Goal: Obtain resource: Obtain resource

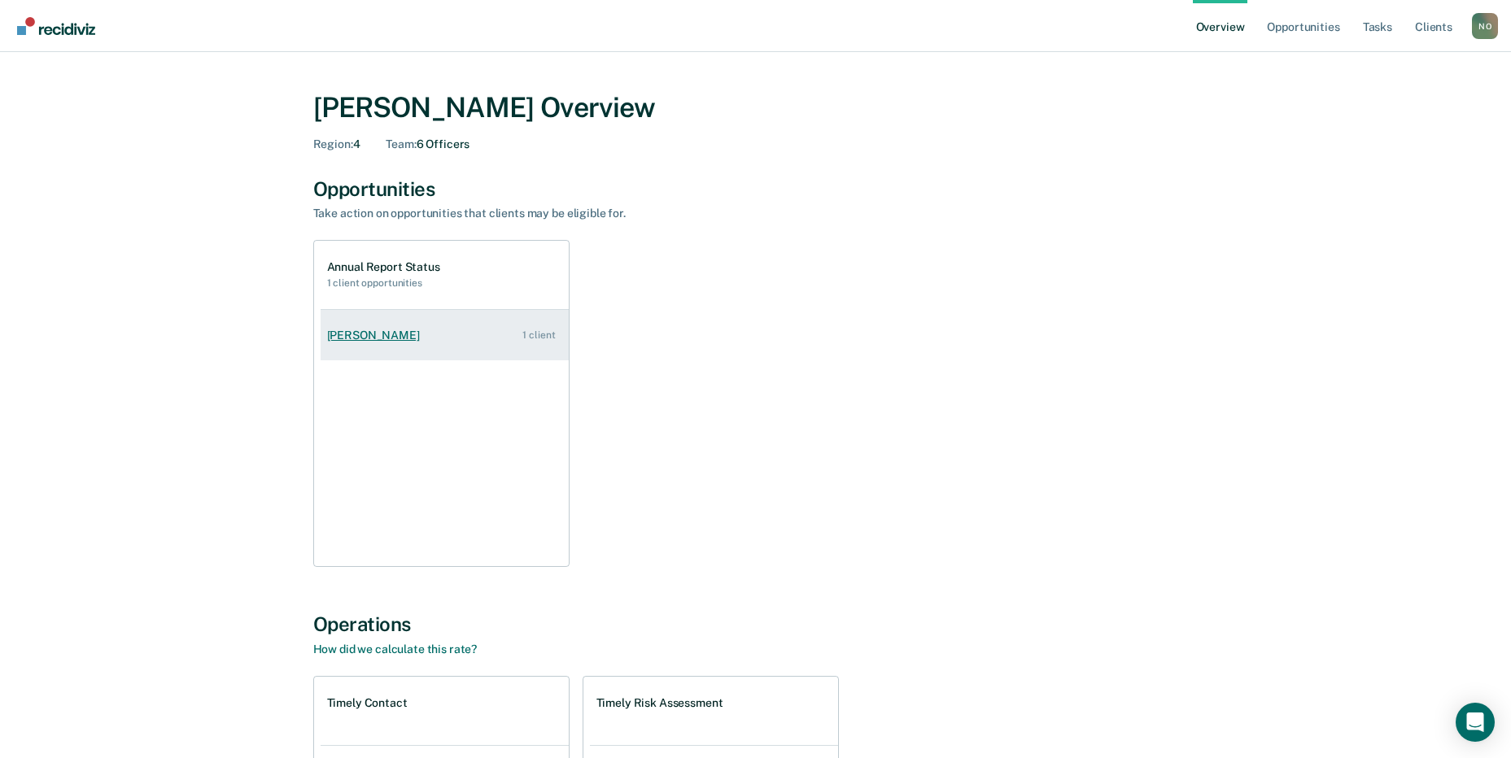
click at [435, 321] on link "[PERSON_NAME] 1 client" at bounding box center [445, 335] width 248 height 46
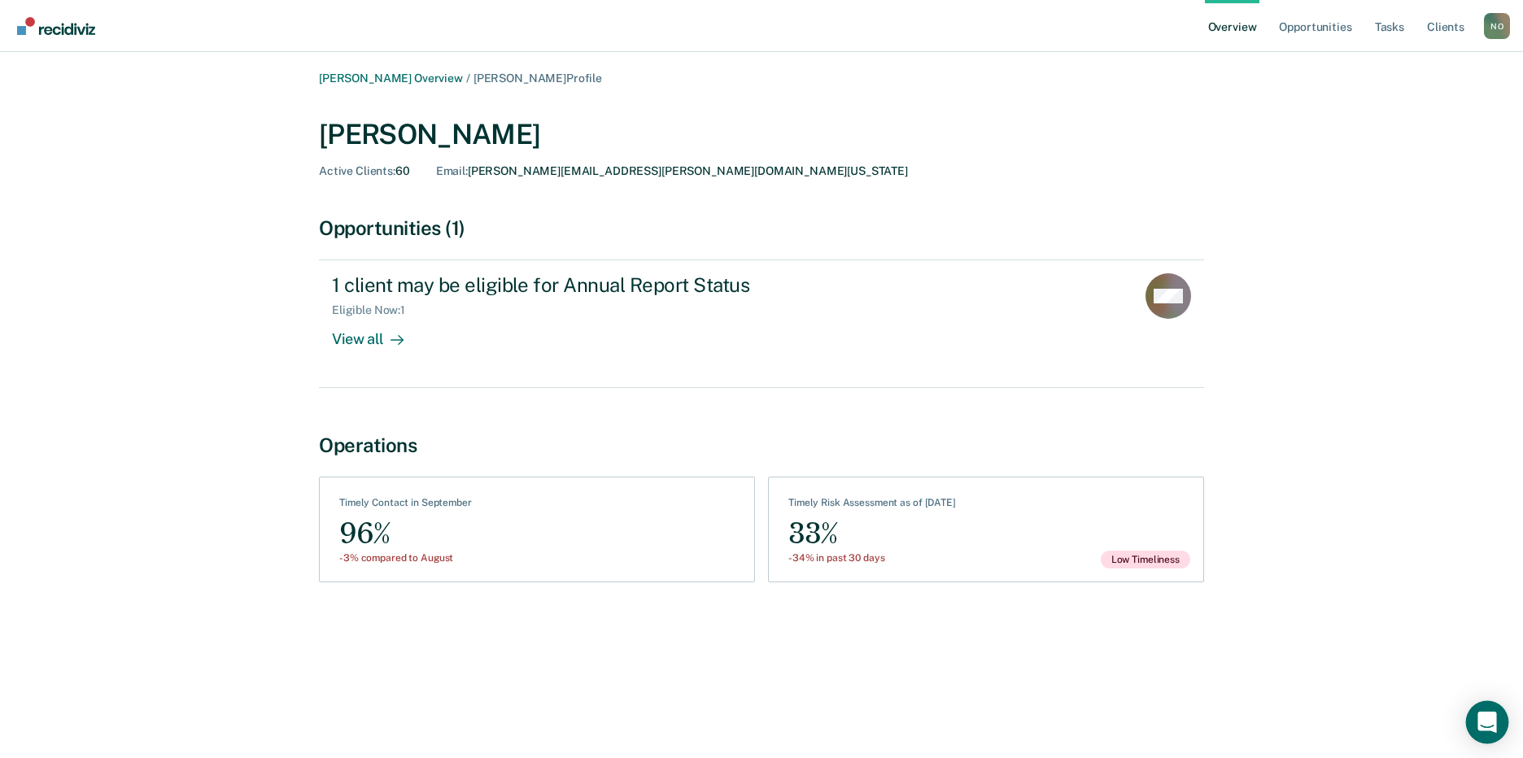
click at [1483, 721] on icon "Open Intercom Messenger" at bounding box center [1487, 722] width 19 height 21
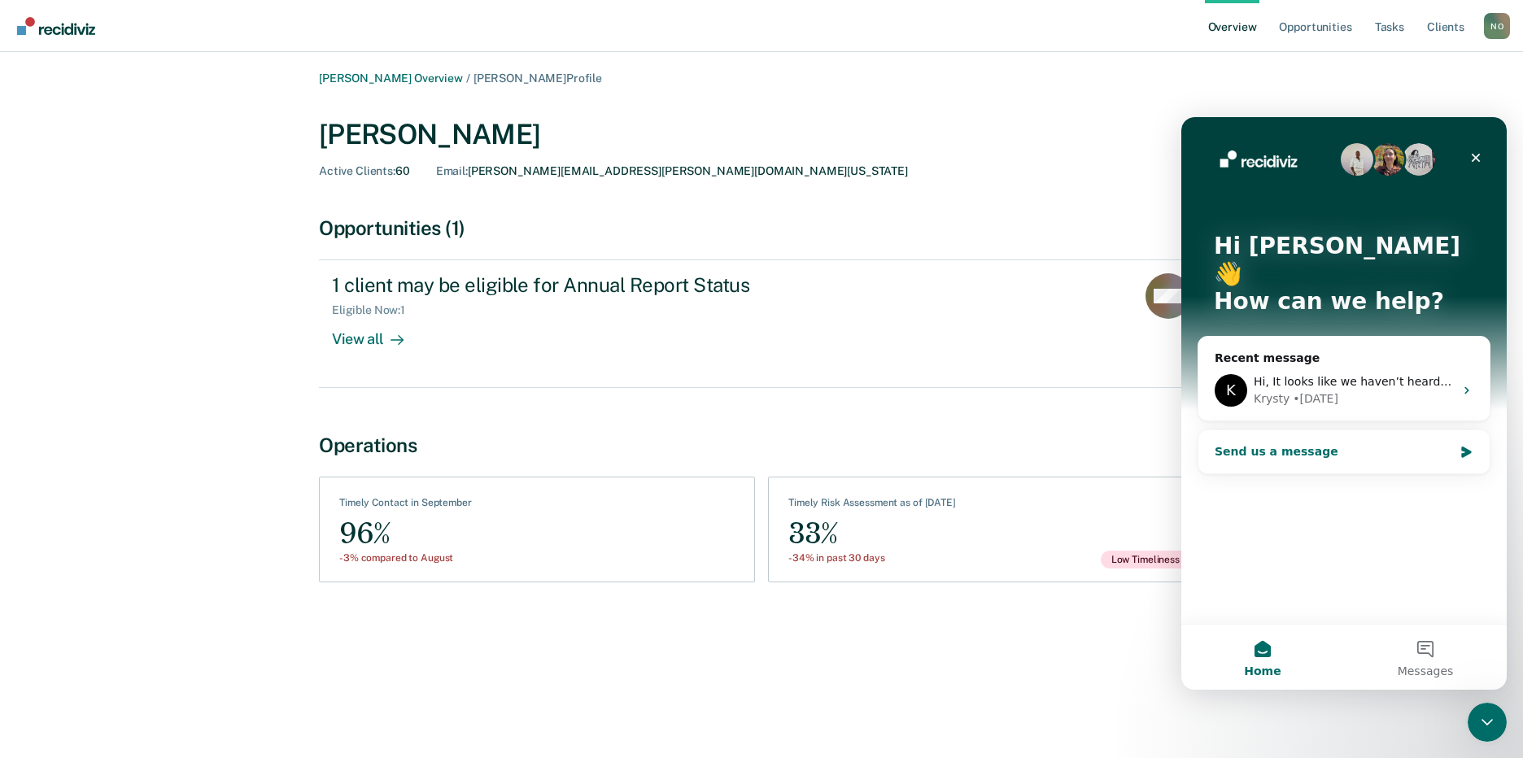
click at [1294, 443] on div "Send us a message" at bounding box center [1334, 451] width 238 height 17
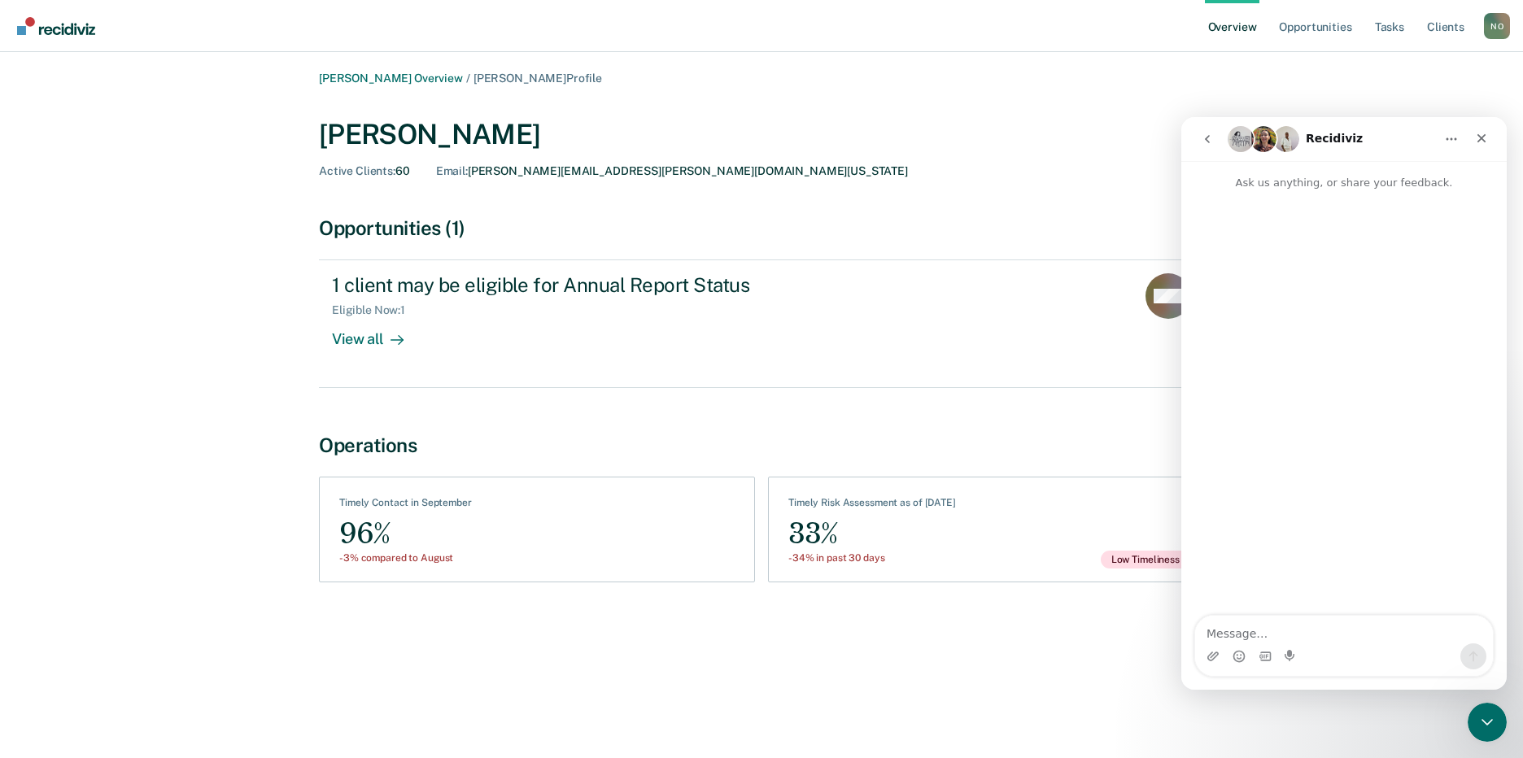
click at [1250, 636] on textarea "Message…" at bounding box center [1344, 630] width 298 height 28
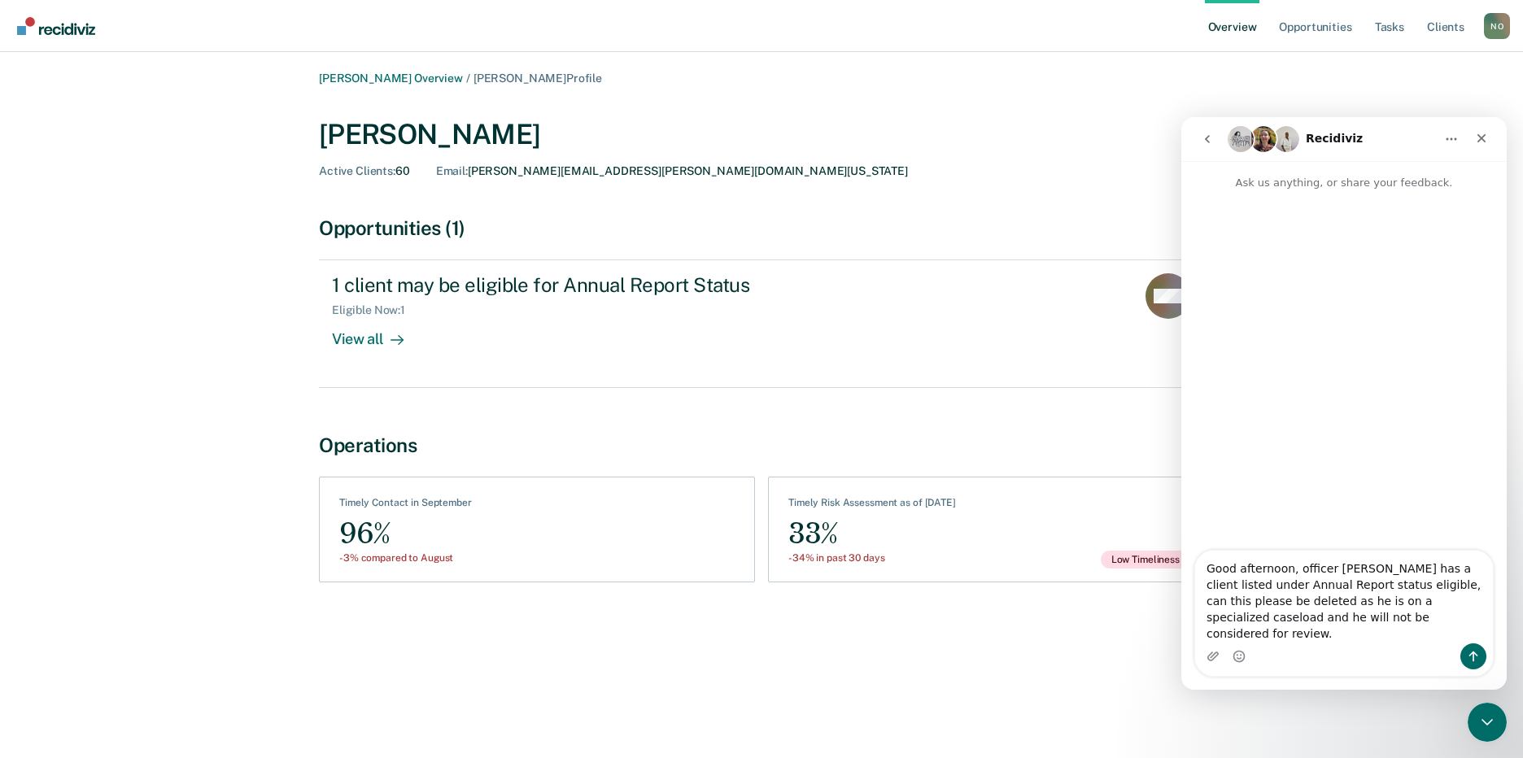
type textarea "Good afternoon, officer [PERSON_NAME] has a client listed under Annual Report s…"
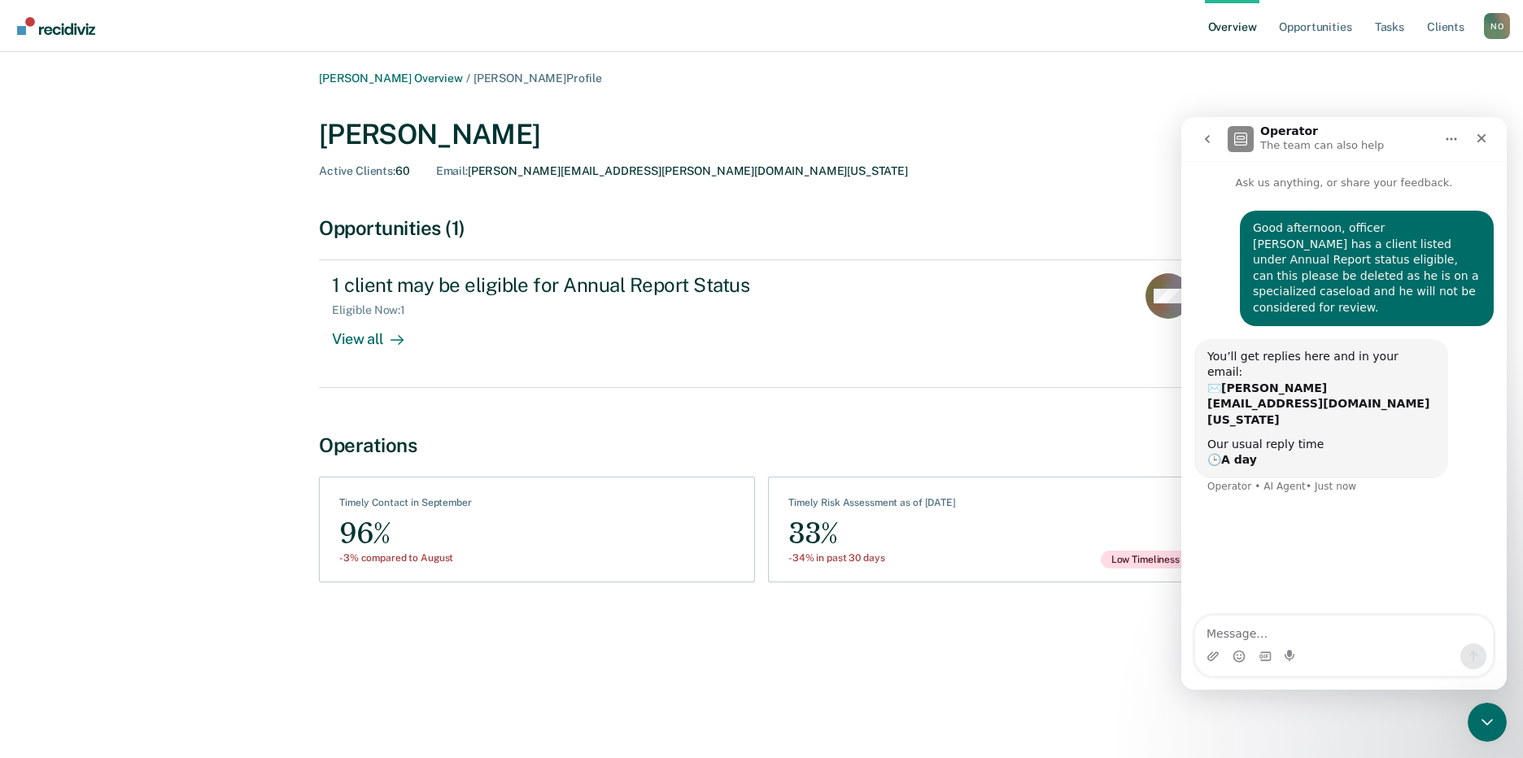
click at [808, 221] on div "Opportunities (1)" at bounding box center [761, 228] width 885 height 24
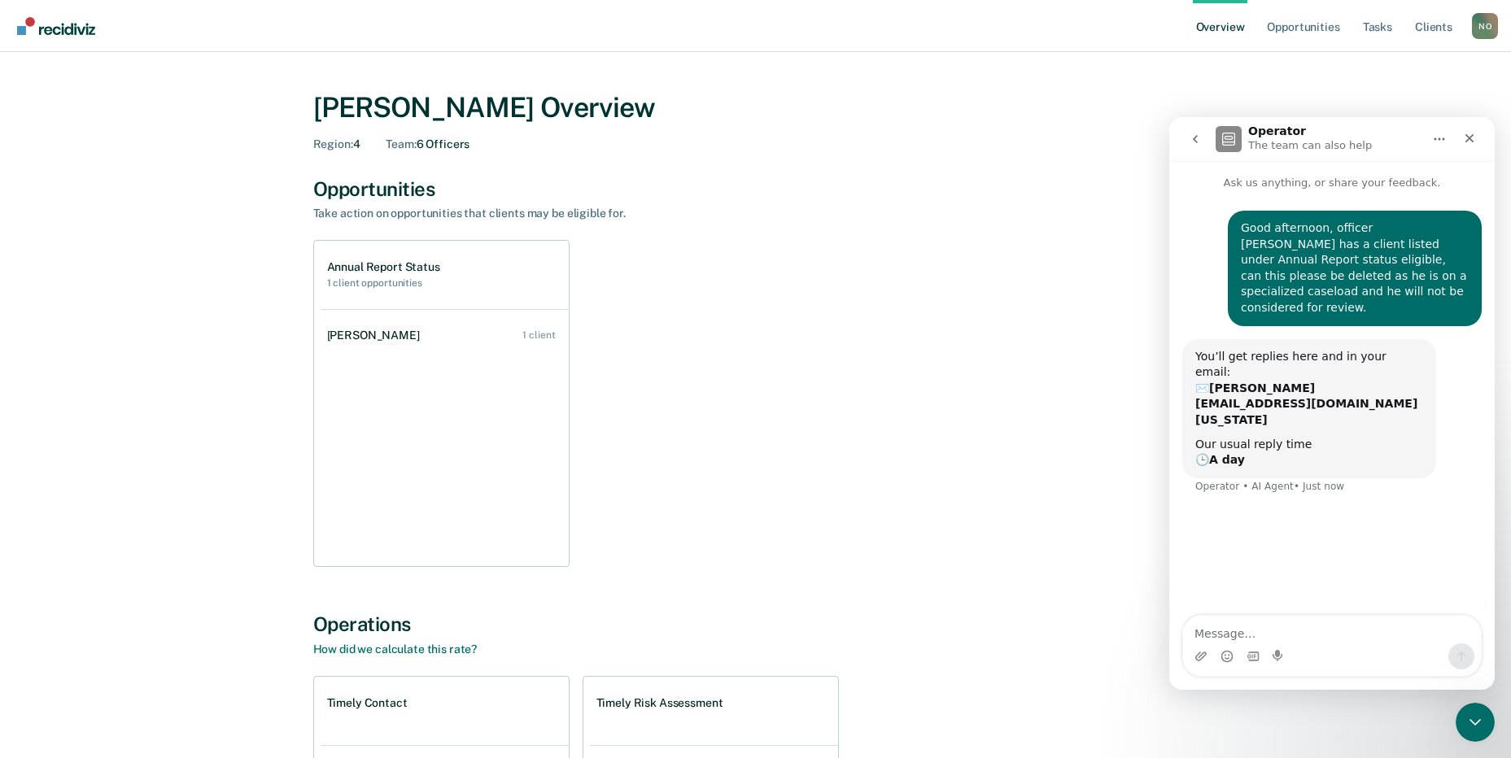
click at [1201, 144] on icon "go back" at bounding box center [1195, 139] width 13 height 13
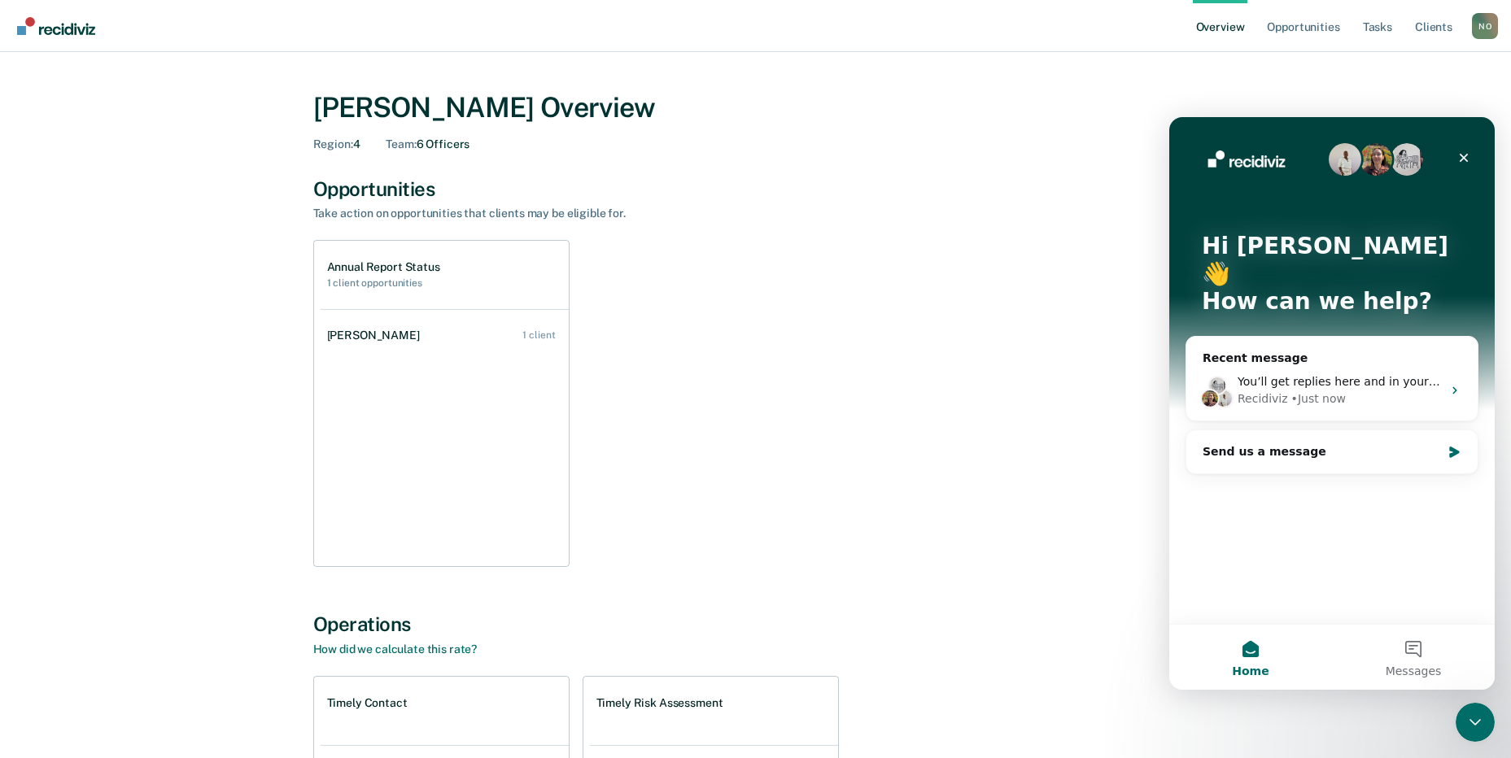
click at [902, 268] on div "Annual Report Status 1 client opportunities [PERSON_NAME] 1 client" at bounding box center [755, 403] width 885 height 327
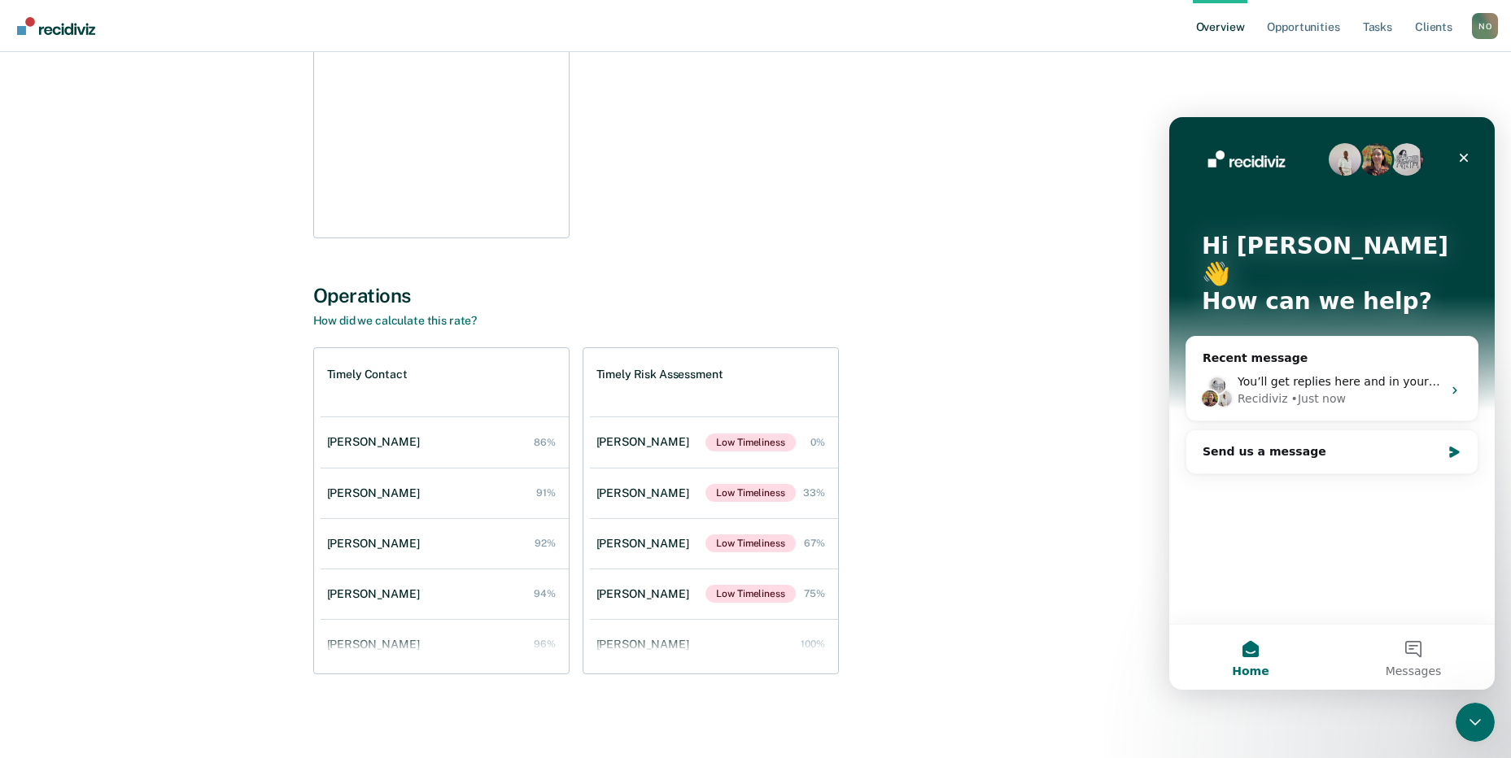
scroll to position [330, 0]
click at [654, 594] on div "[PERSON_NAME]" at bounding box center [645, 594] width 99 height 14
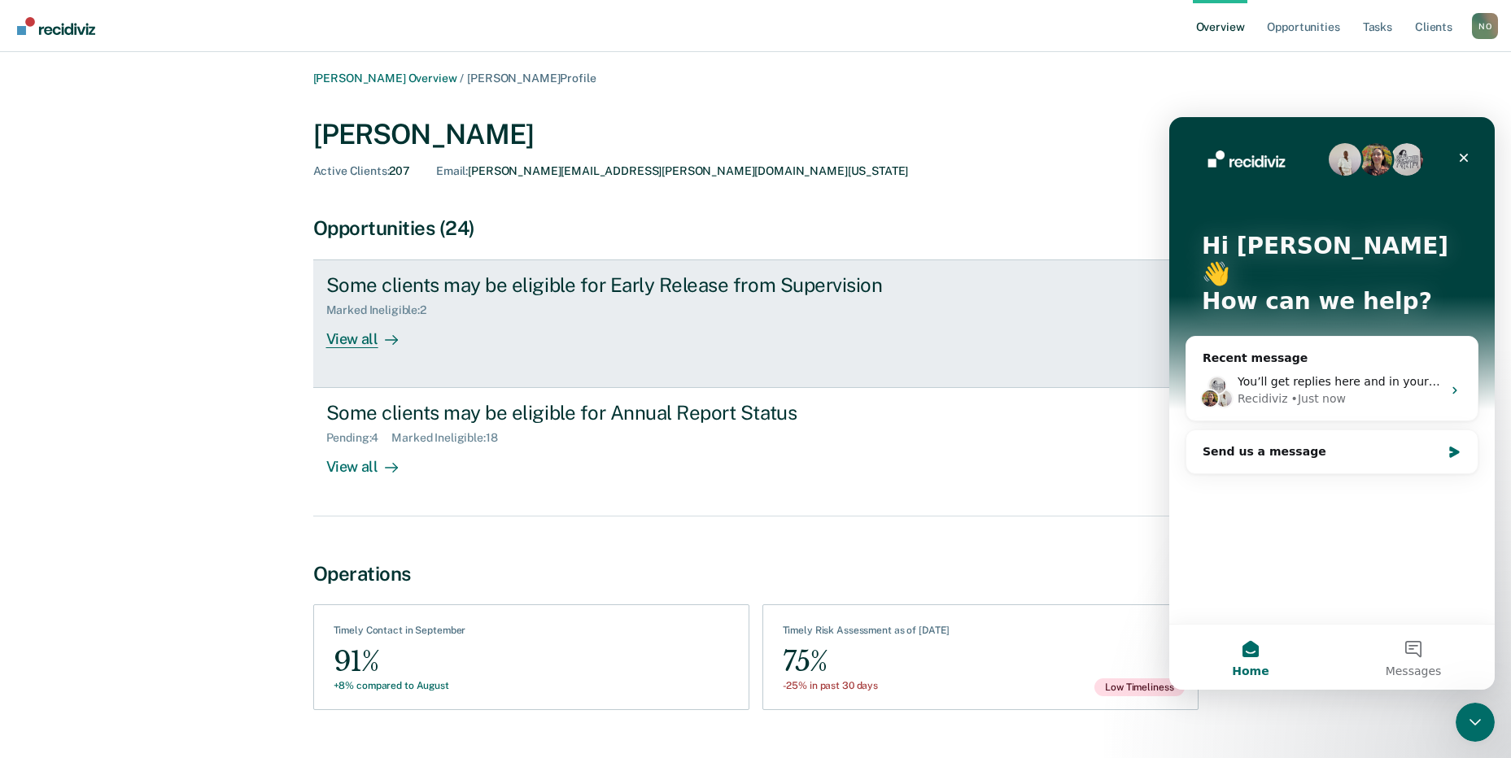
click at [627, 287] on div "Some clients may be eligible for Early Release from Supervision" at bounding box center [611, 285] width 571 height 24
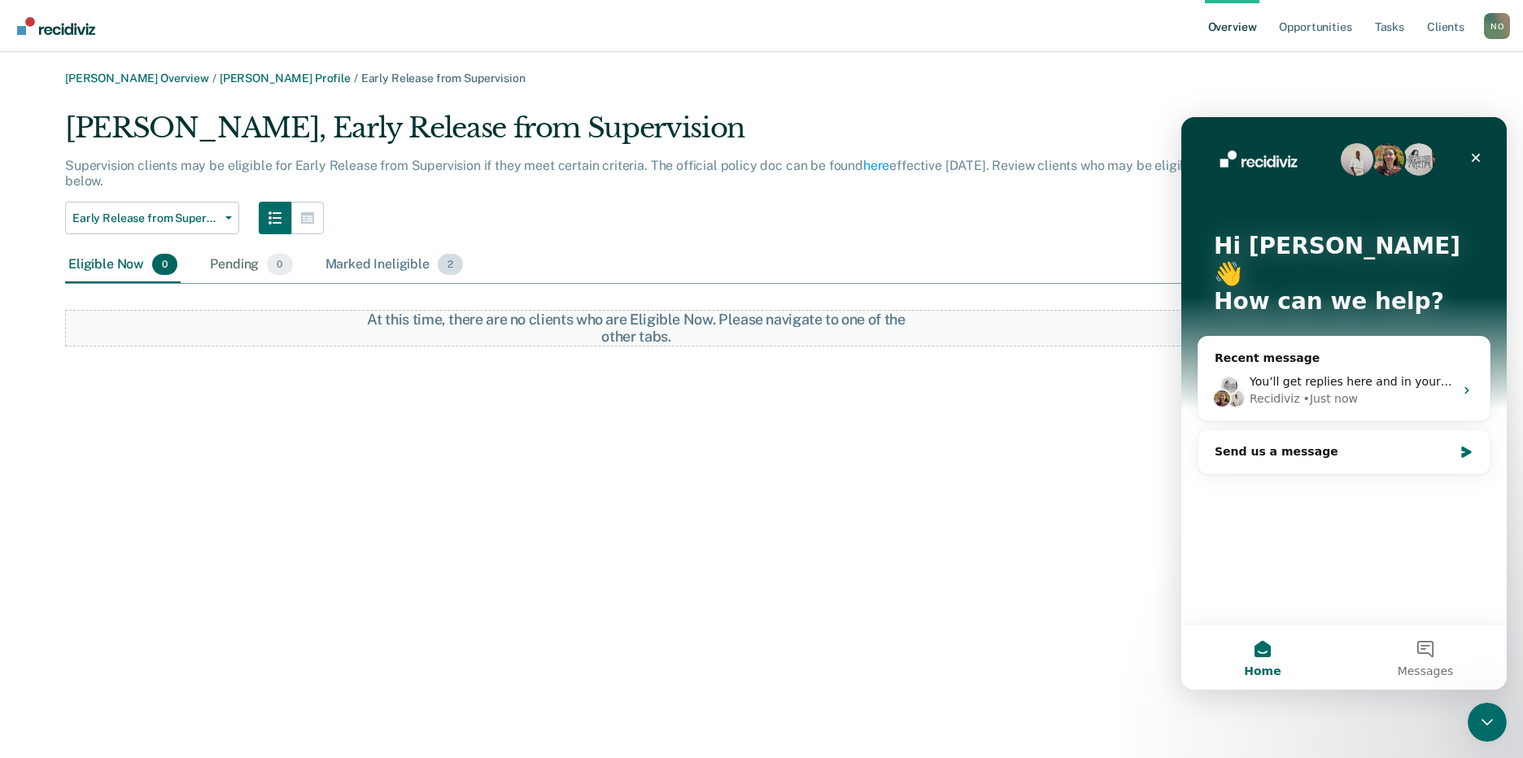
click at [338, 264] on div "Marked Ineligible 2" at bounding box center [394, 265] width 145 height 36
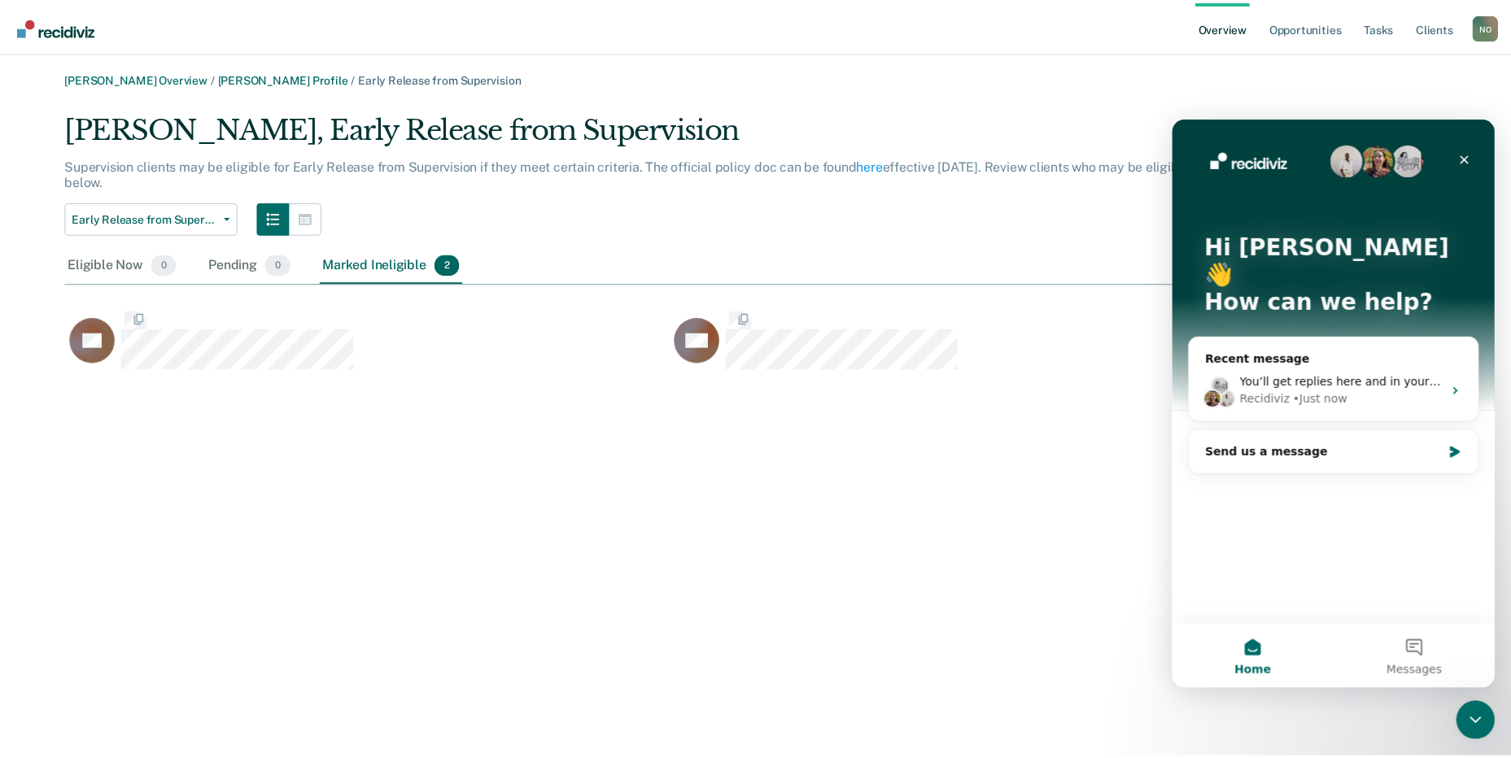
scroll to position [251, 1381]
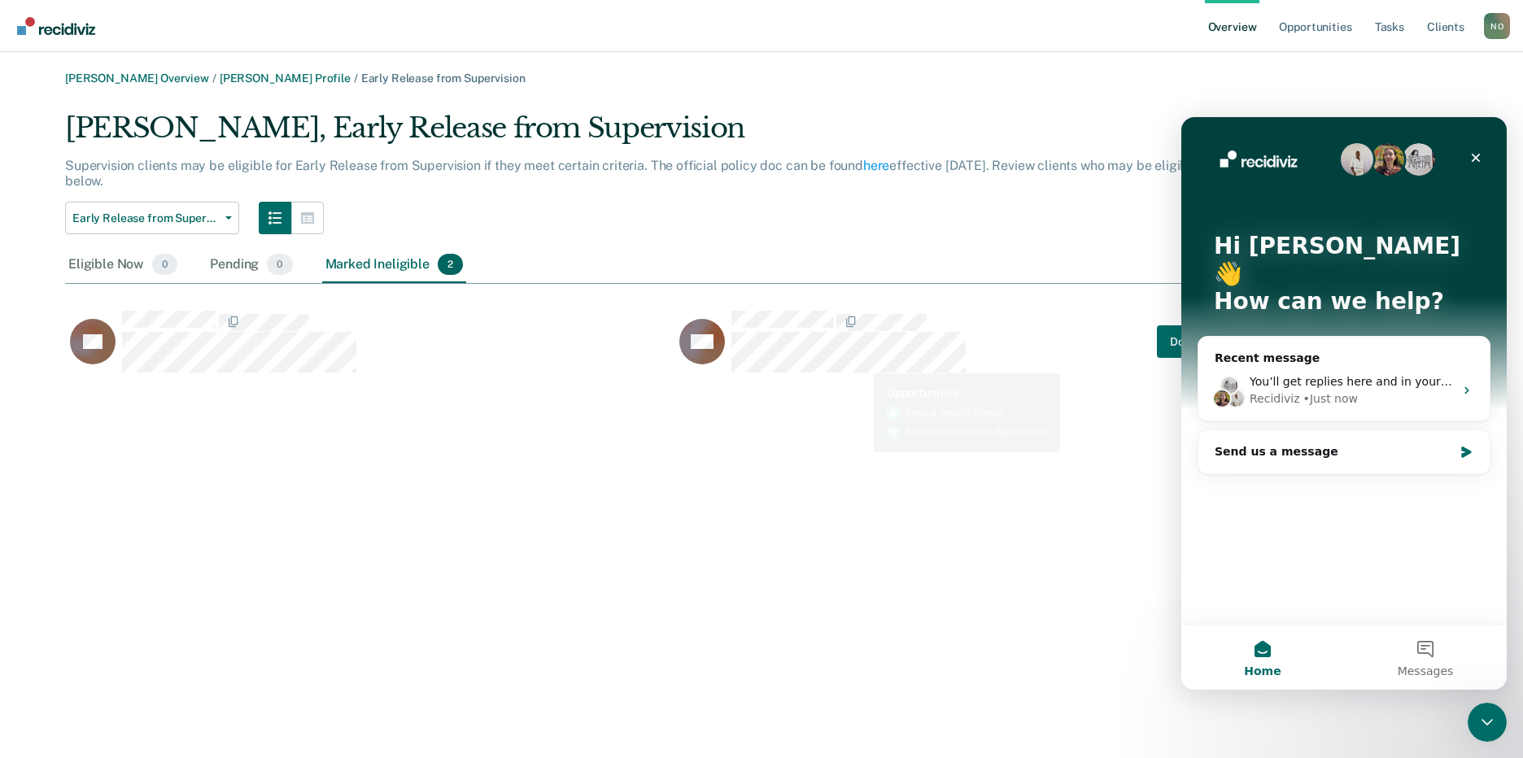
click at [871, 405] on div "[PERSON_NAME] Overview / [PERSON_NAME] Profile / Early Release from Supervision…" at bounding box center [762, 389] width 1484 height 635
click at [251, 265] on div "Pending 0" at bounding box center [251, 265] width 89 height 36
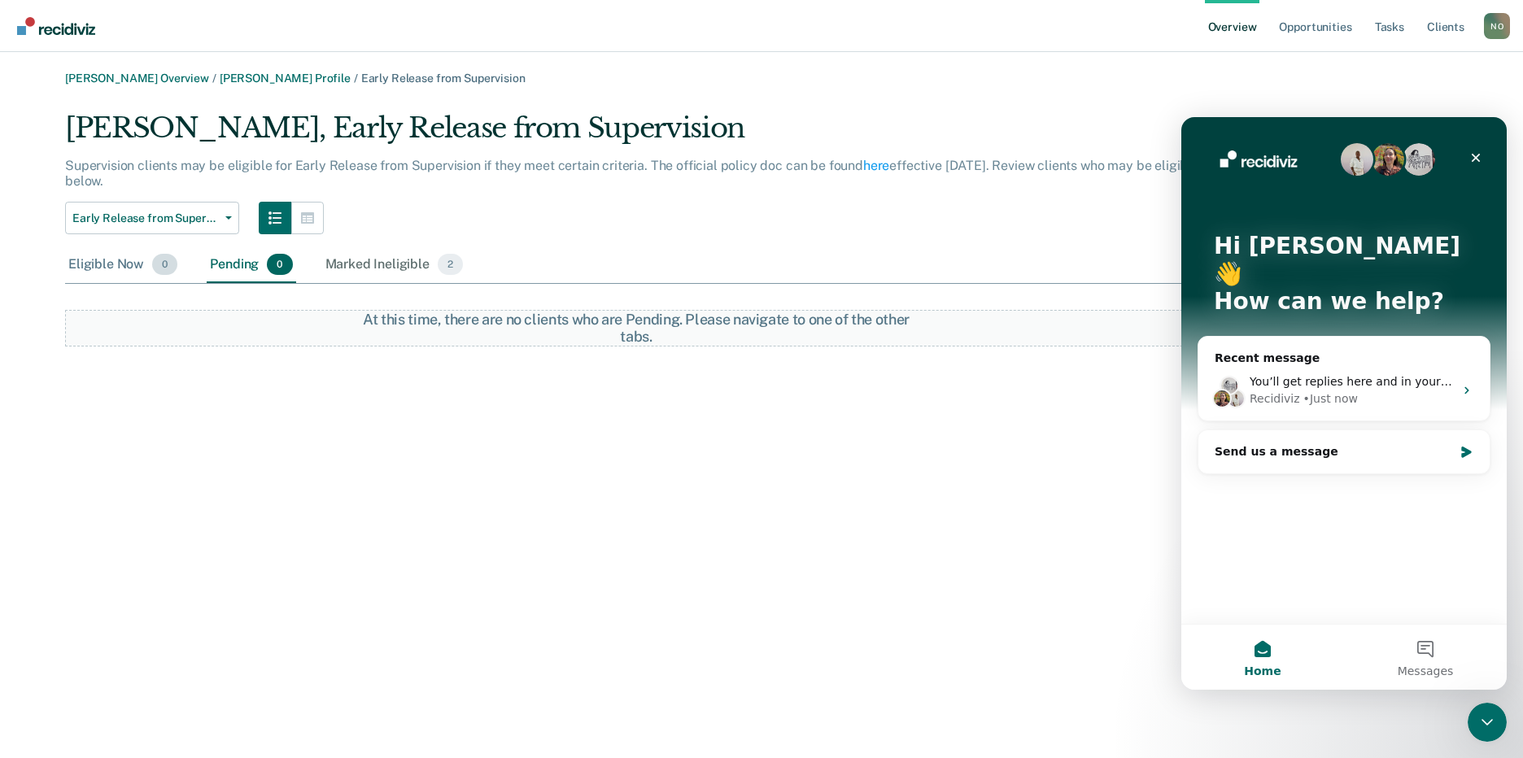
click at [130, 270] on div "Eligible Now 0" at bounding box center [123, 265] width 116 height 36
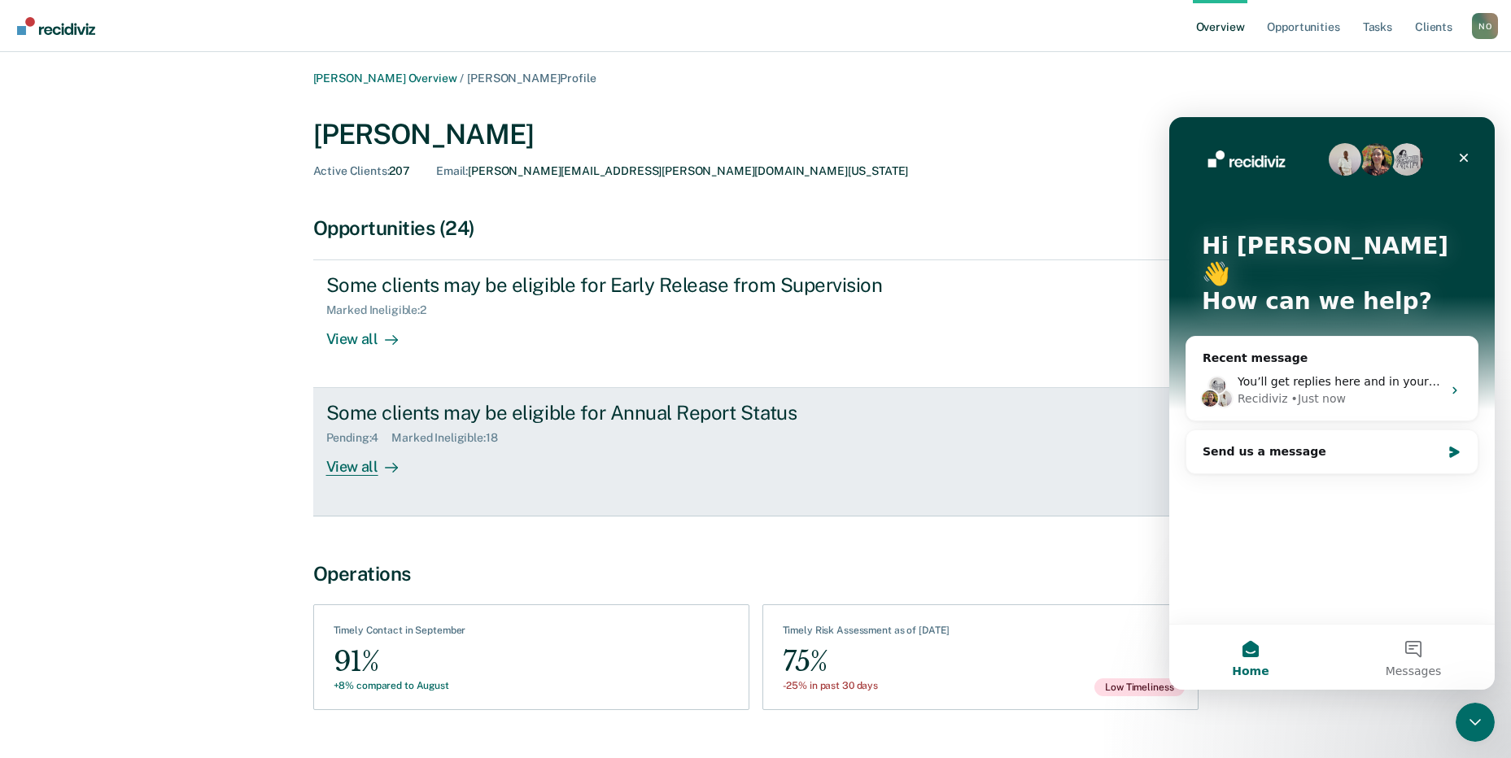
scroll to position [37, 0]
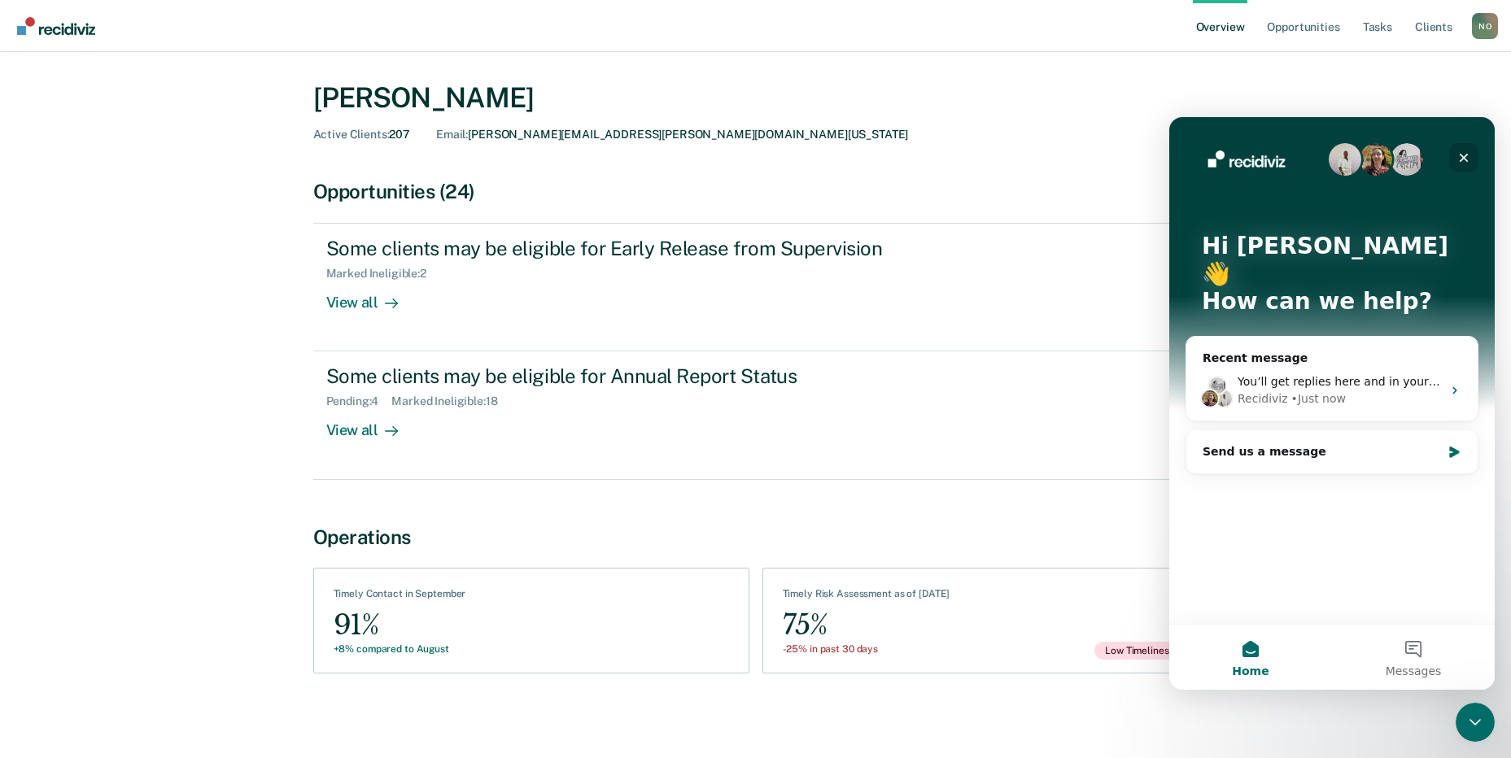
click at [1465, 158] on icon "Close" at bounding box center [1463, 157] width 13 height 13
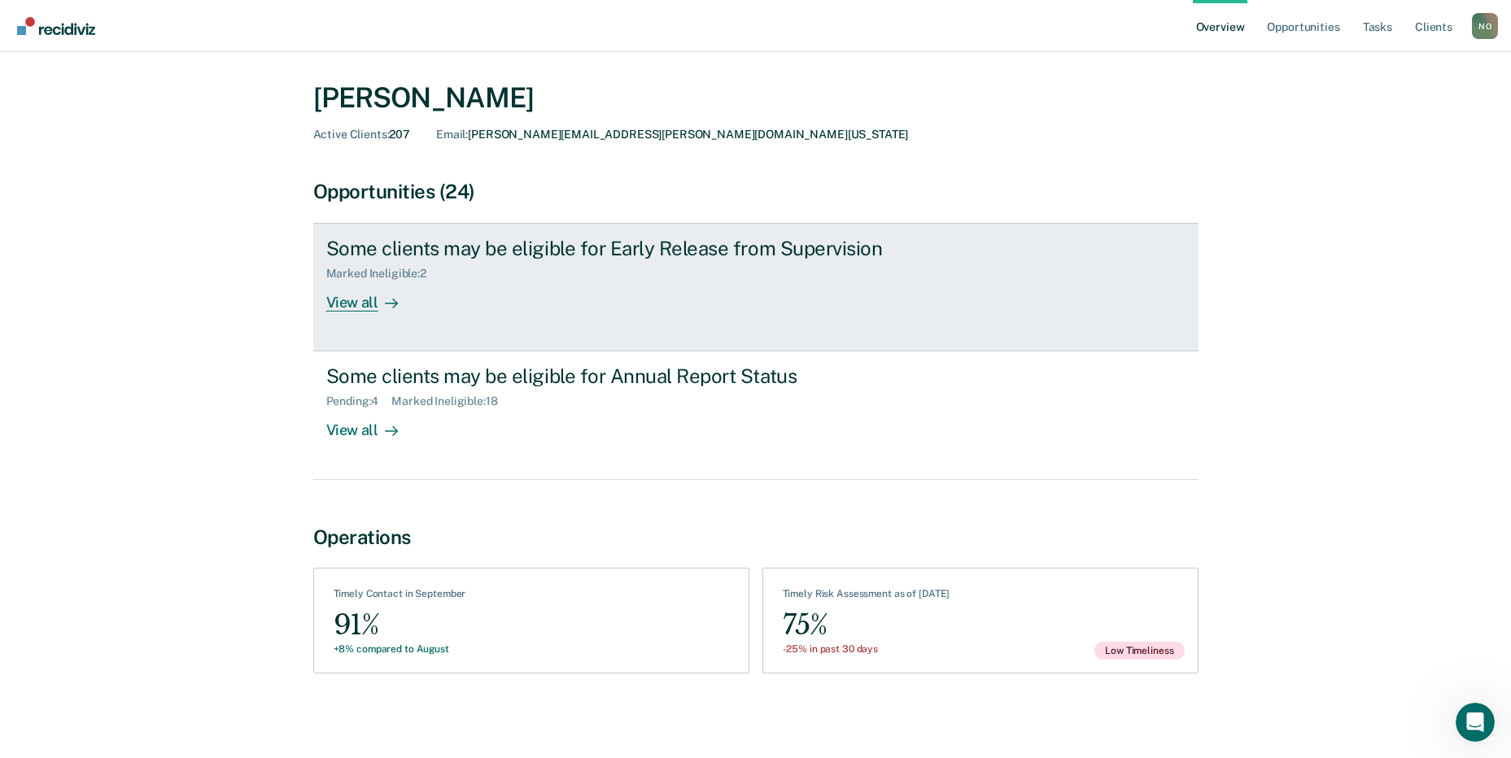
scroll to position [0, 0]
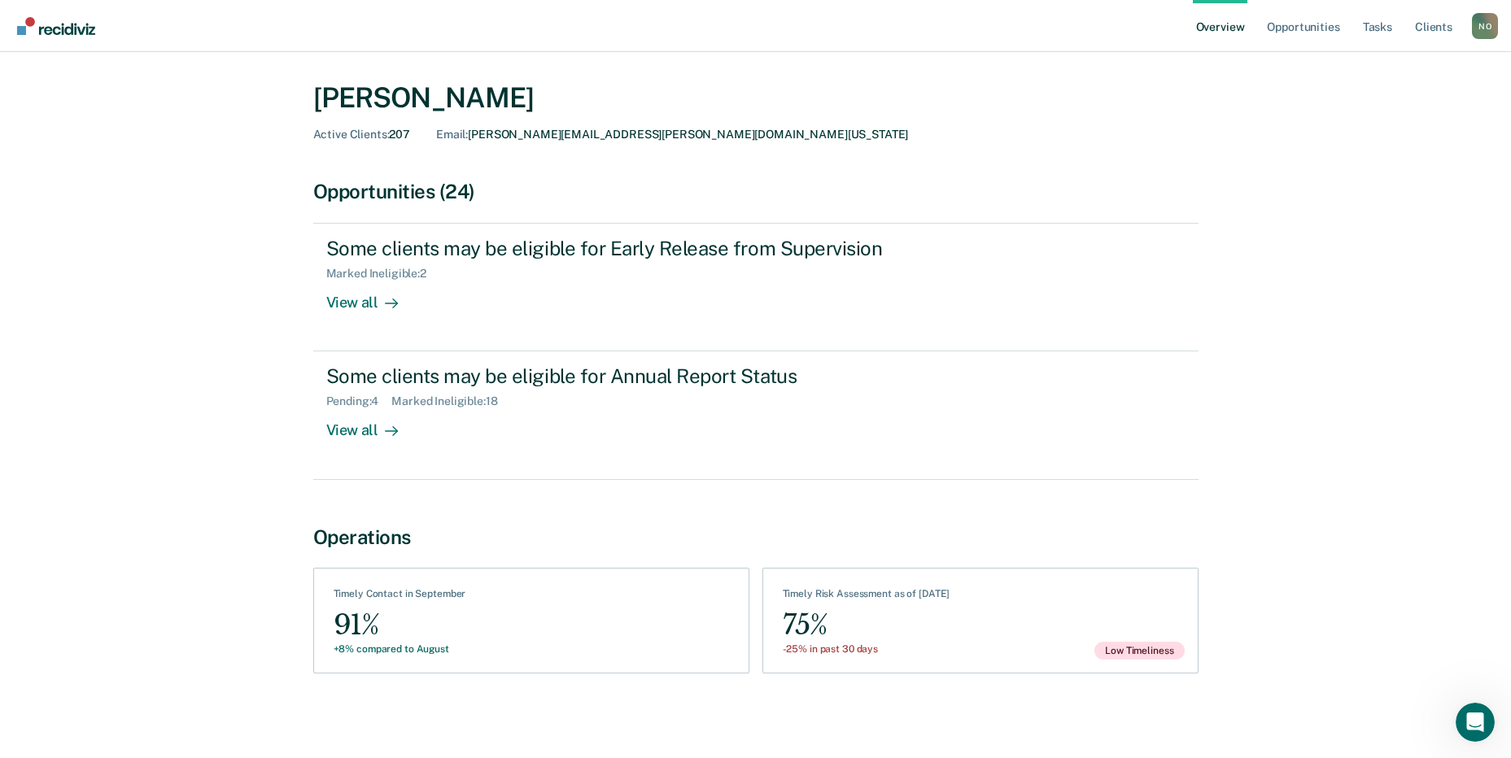
click at [387, 188] on div "Opportunities (24)" at bounding box center [755, 192] width 885 height 24
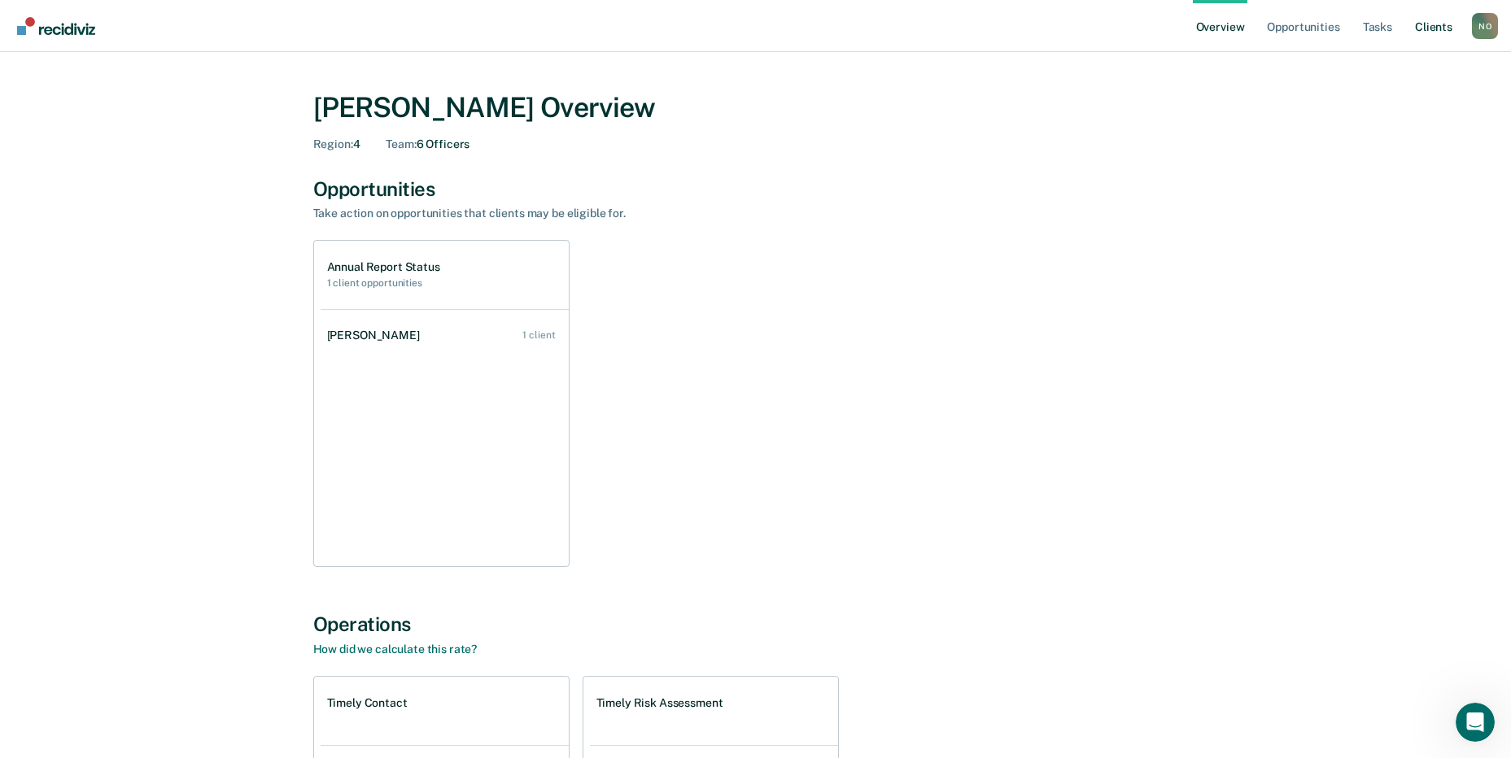
click at [1430, 32] on link "Client s" at bounding box center [1434, 26] width 44 height 52
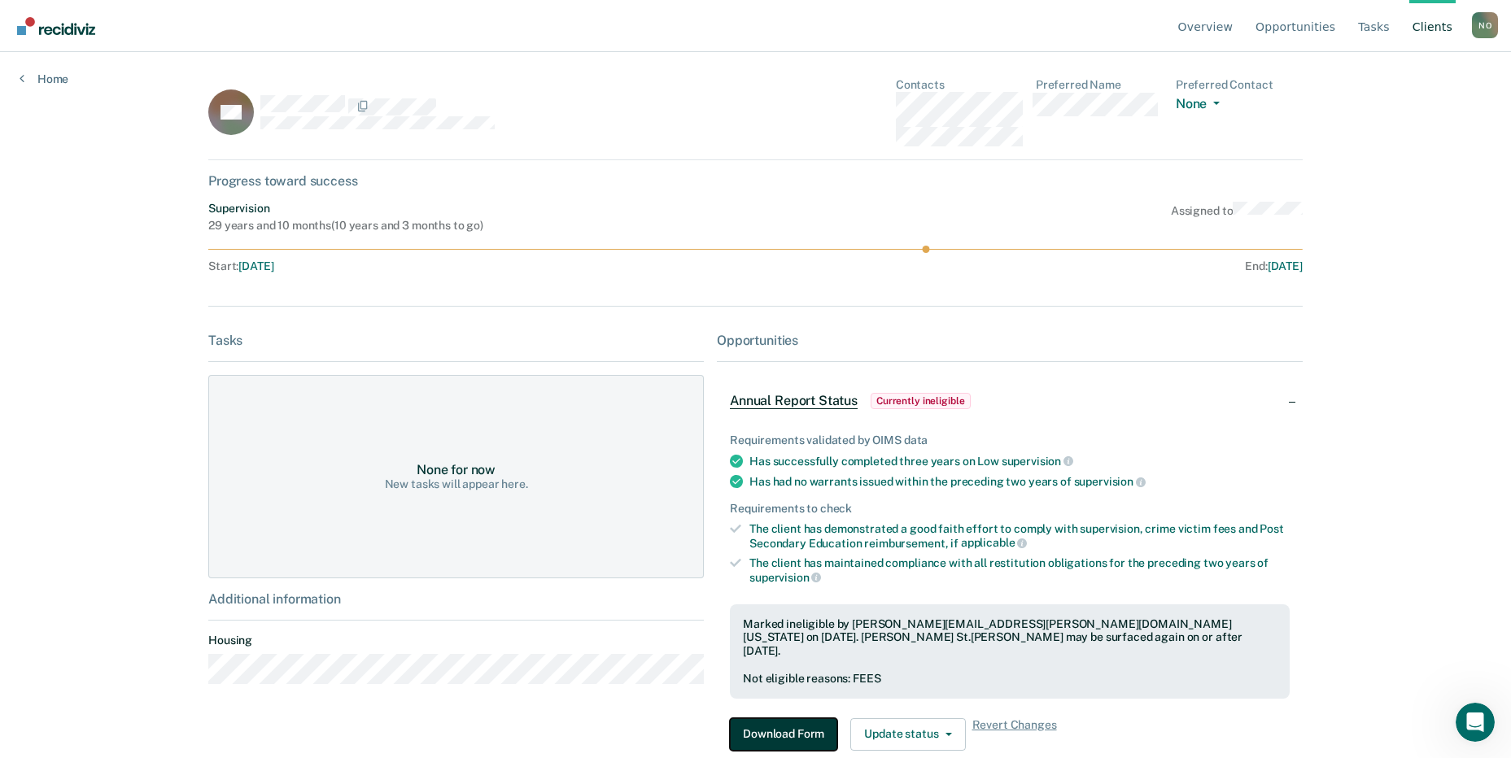
click at [801, 718] on button "Download Form" at bounding box center [783, 734] width 107 height 33
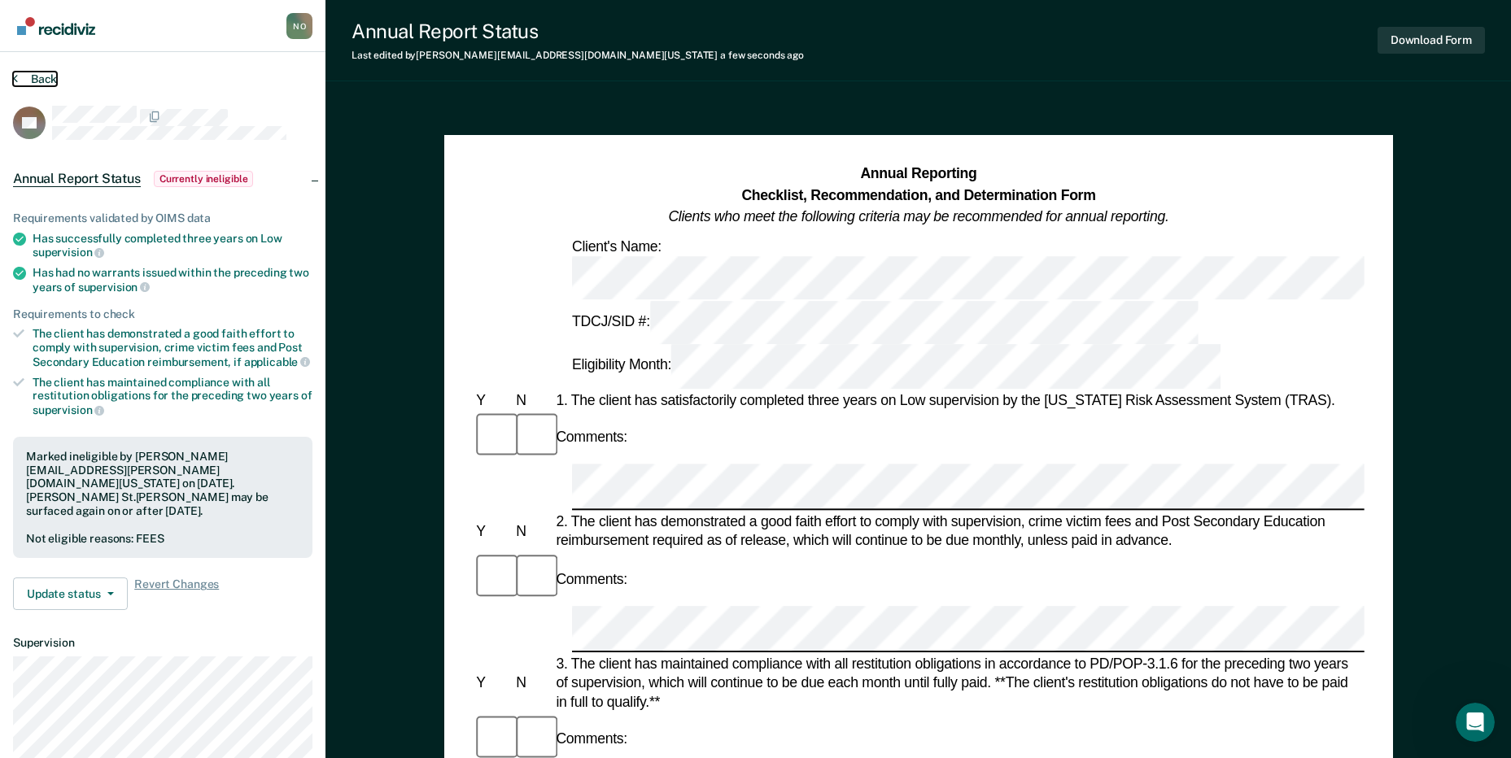
click at [13, 80] on icon at bounding box center [15, 78] width 5 height 13
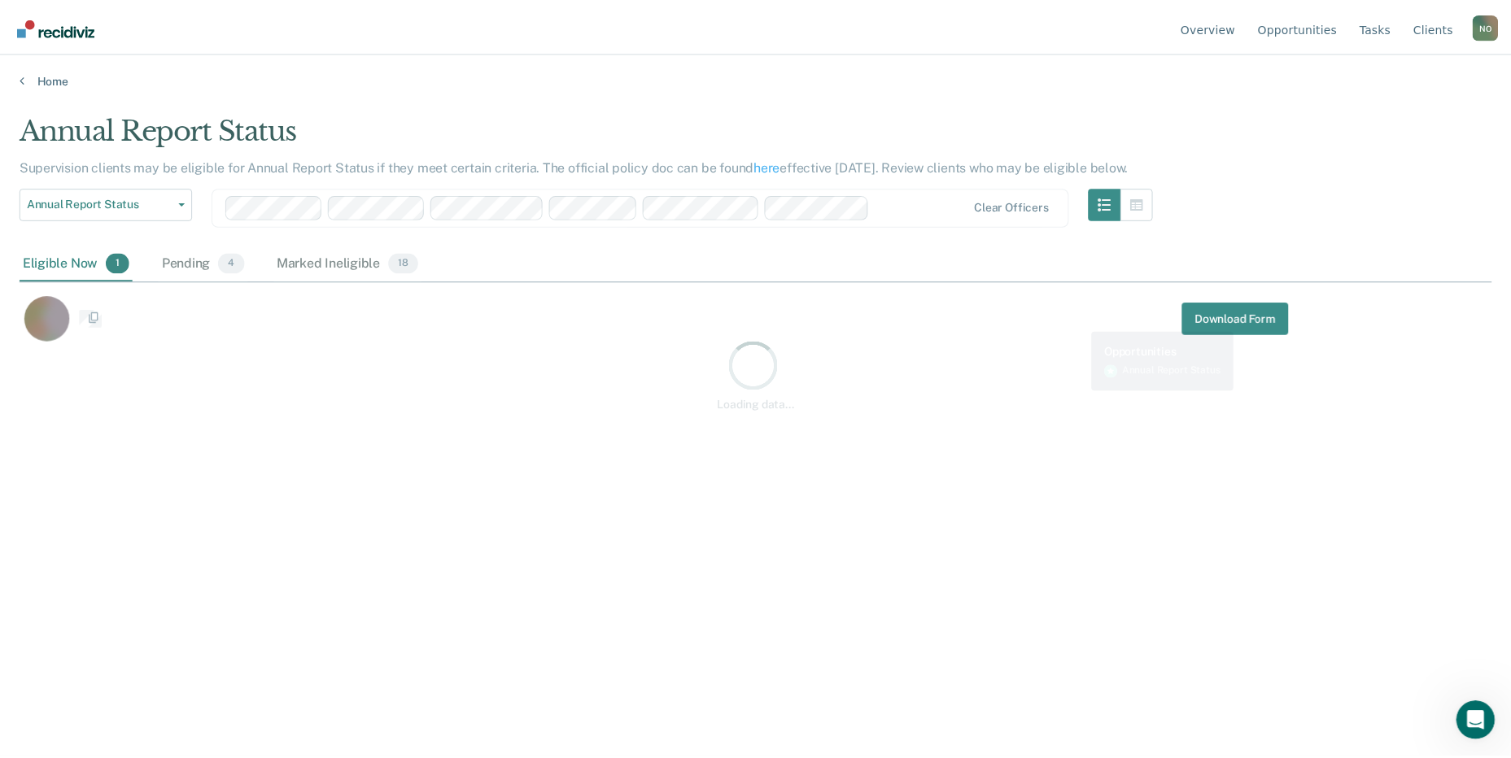
scroll to position [512, 1472]
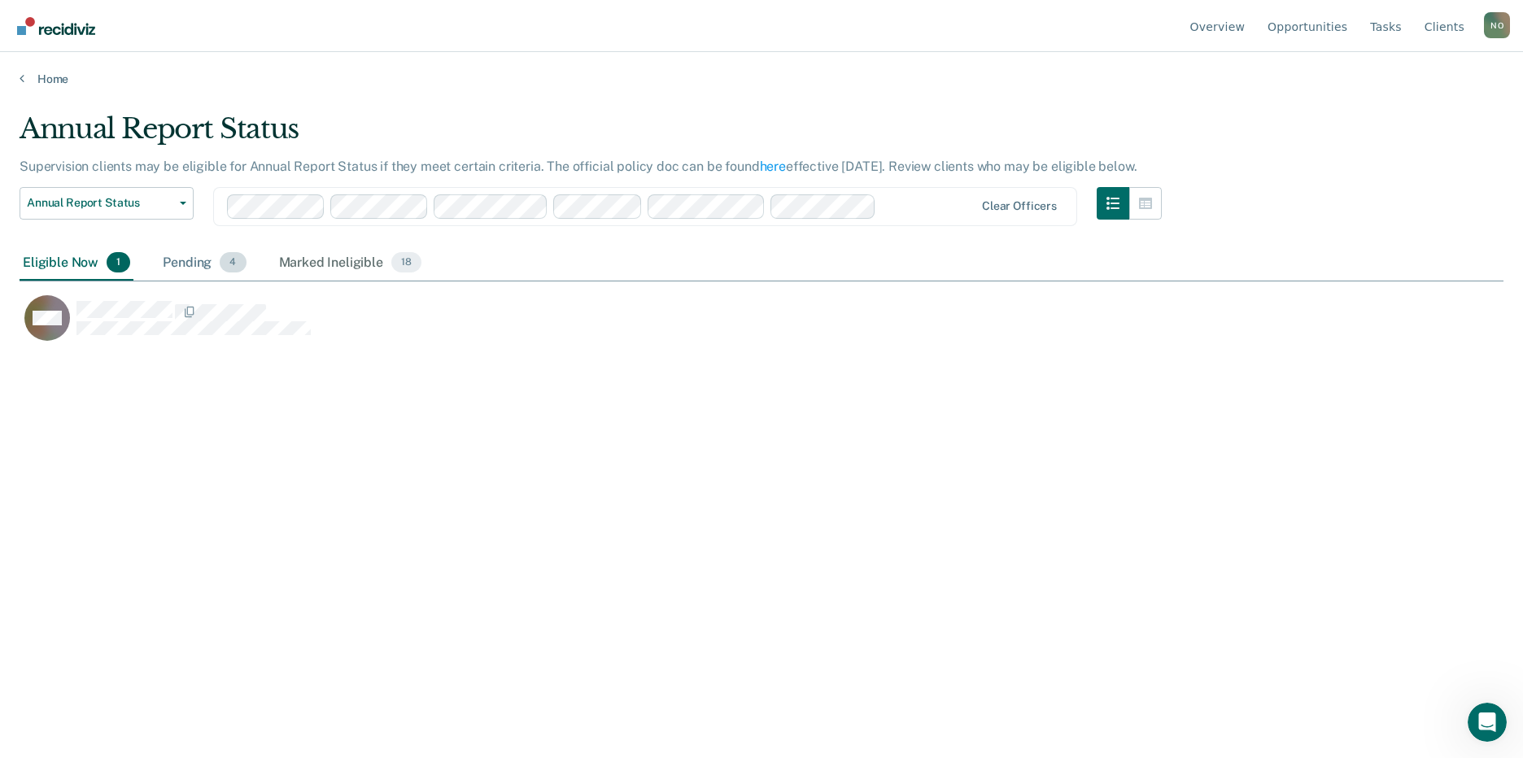
click at [199, 257] on div "Pending 4" at bounding box center [203, 264] width 89 height 36
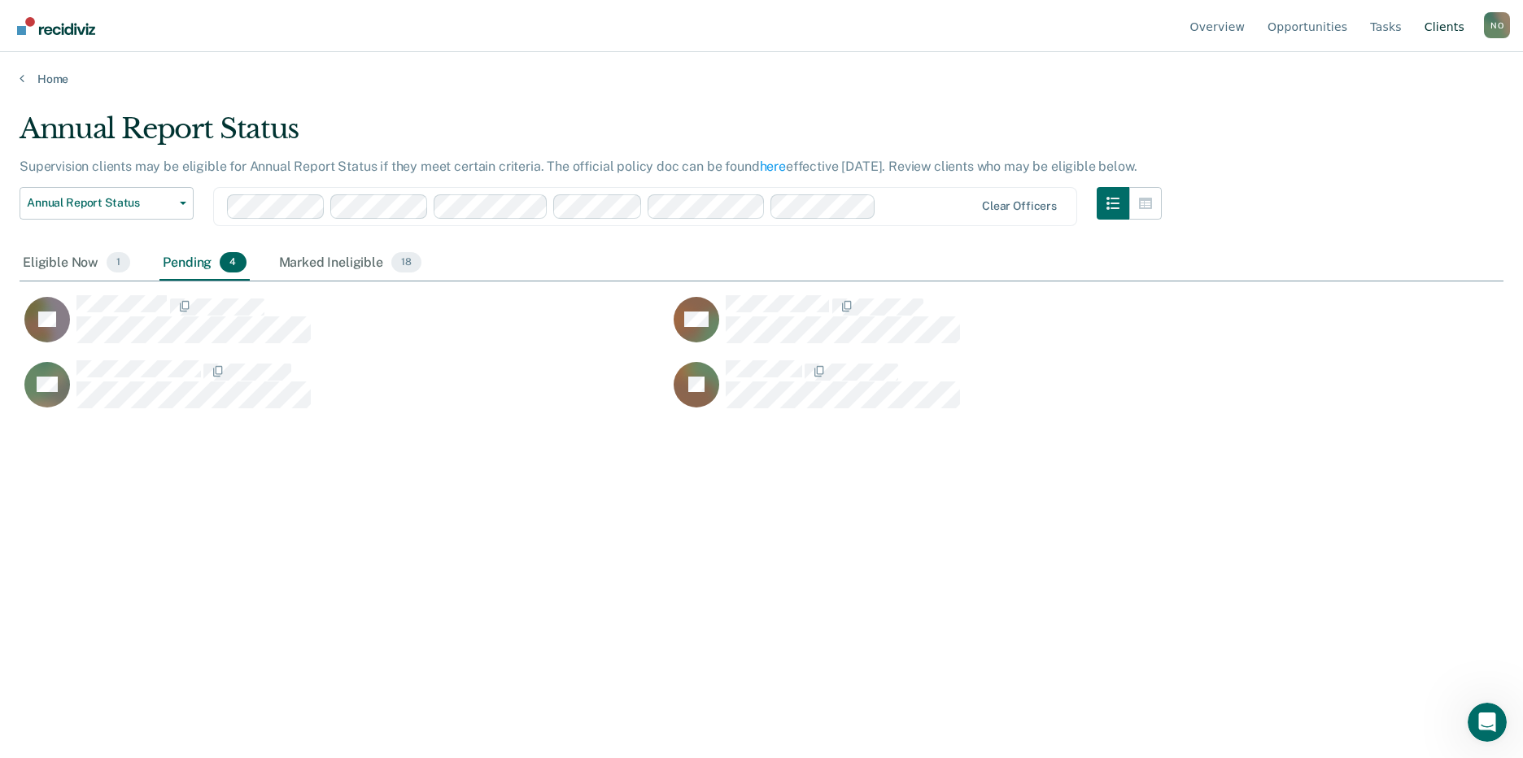
click at [1456, 30] on link "Client s" at bounding box center [1444, 26] width 46 height 52
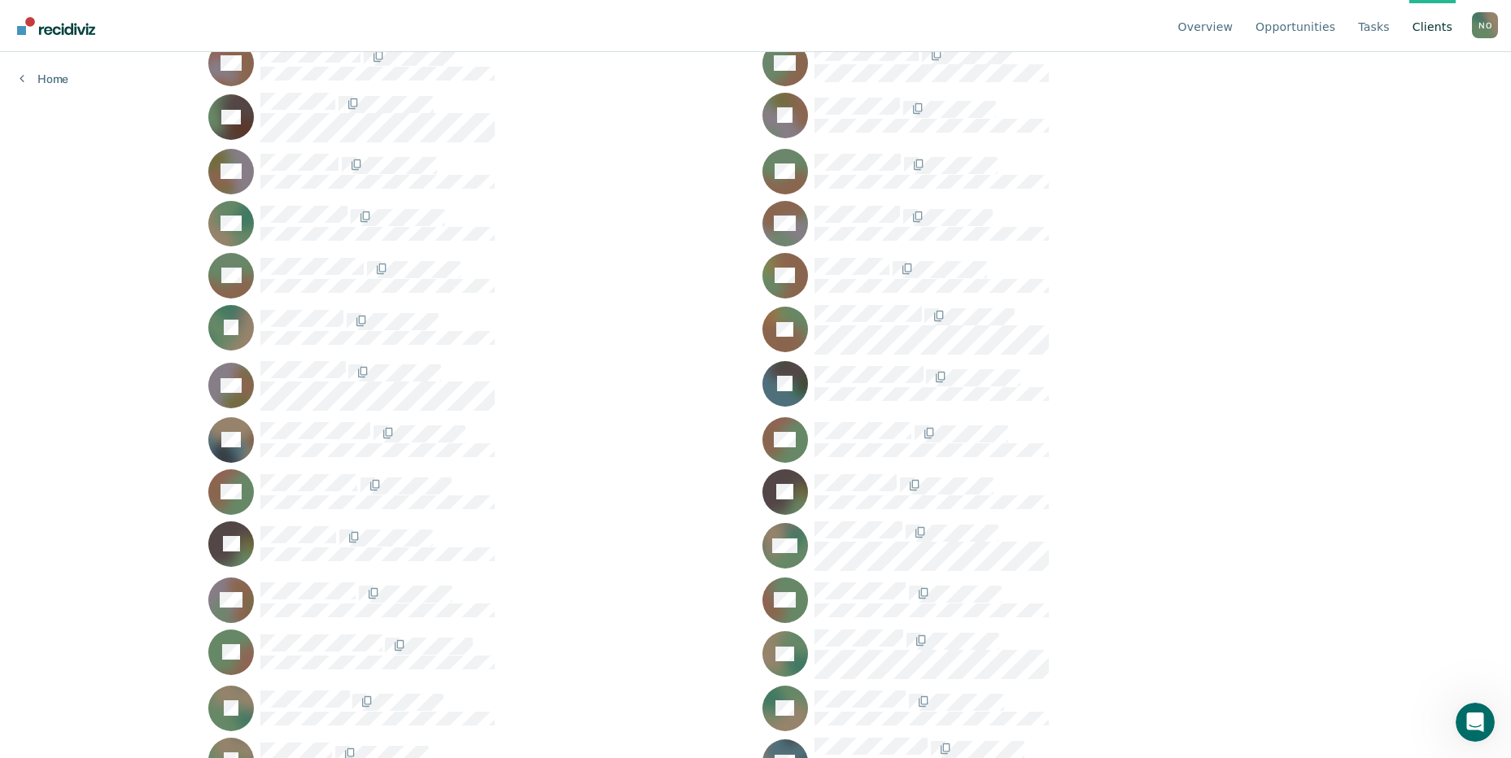
scroll to position [244, 0]
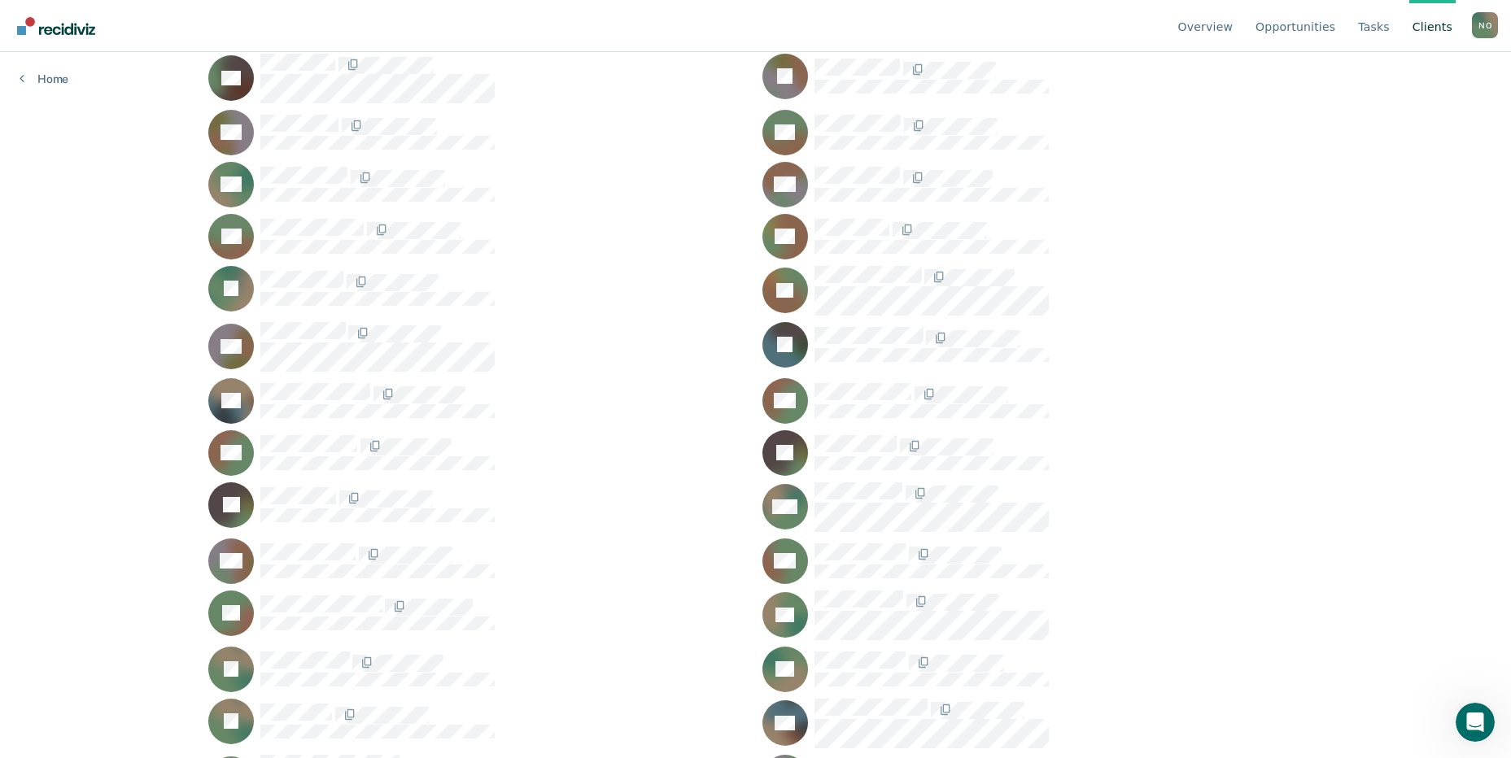
click at [1239, 214] on div "RC" at bounding box center [1032, 237] width 540 height 46
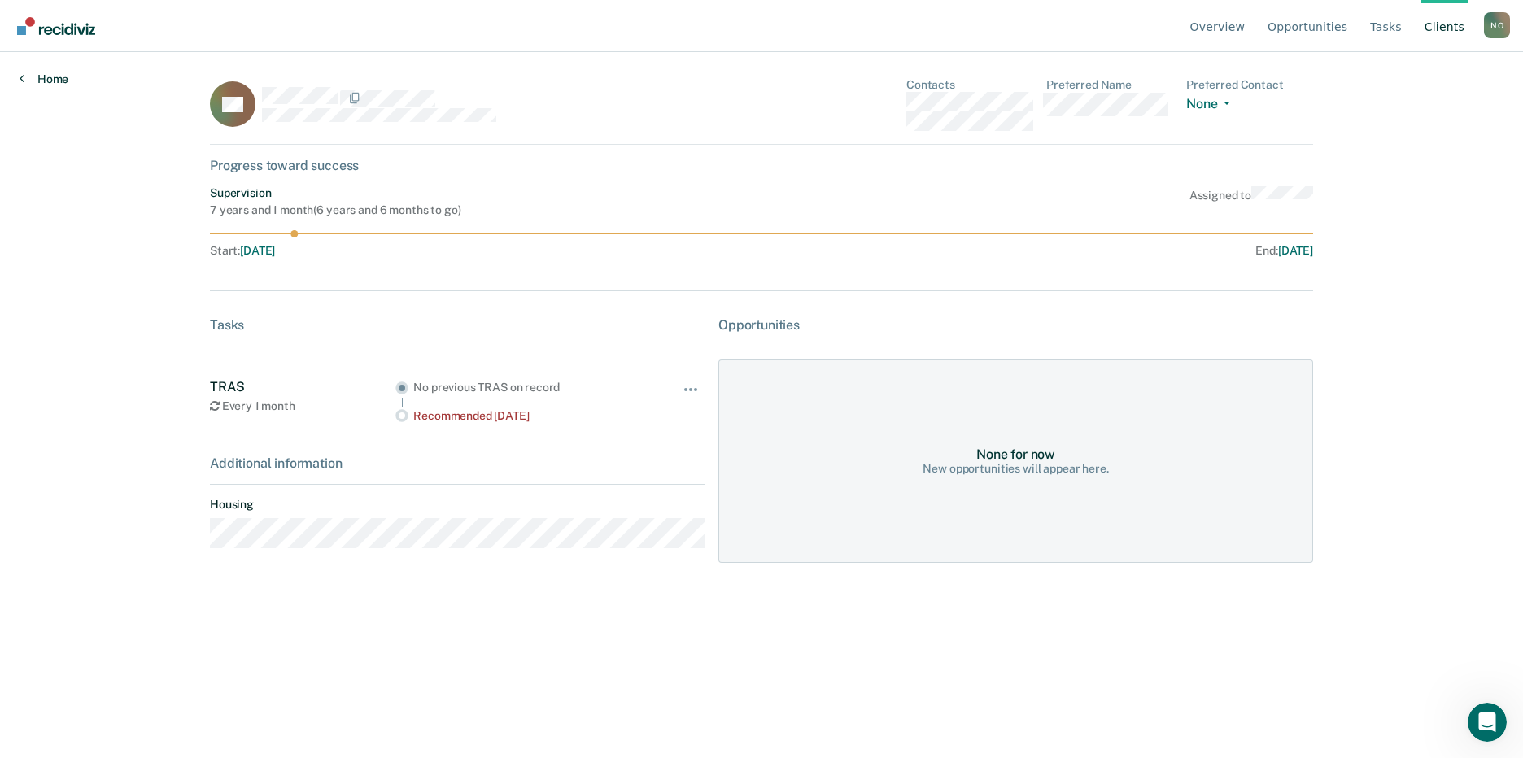
click at [32, 78] on link "Home" at bounding box center [44, 79] width 49 height 15
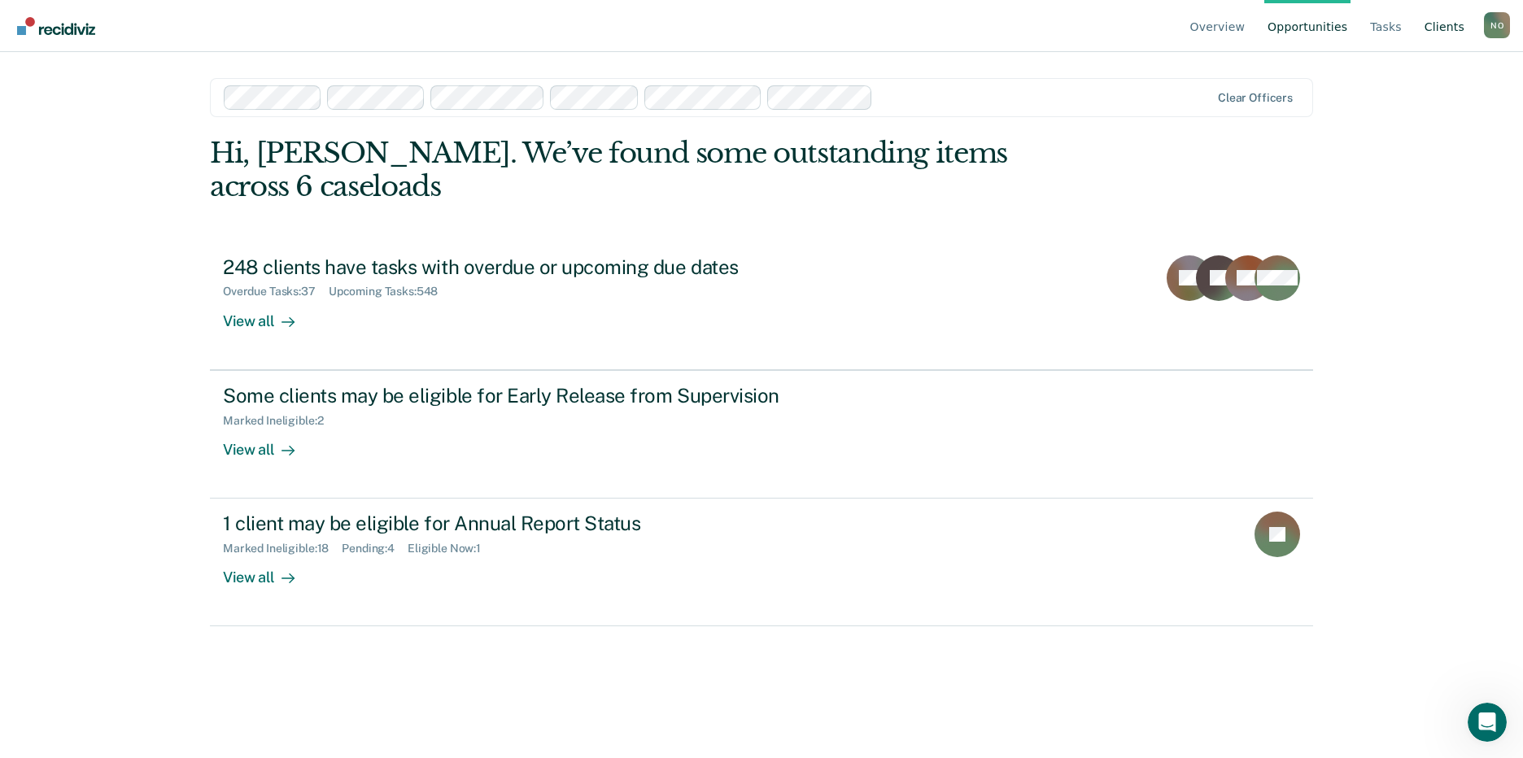
click at [1444, 20] on link "Client s" at bounding box center [1444, 26] width 46 height 52
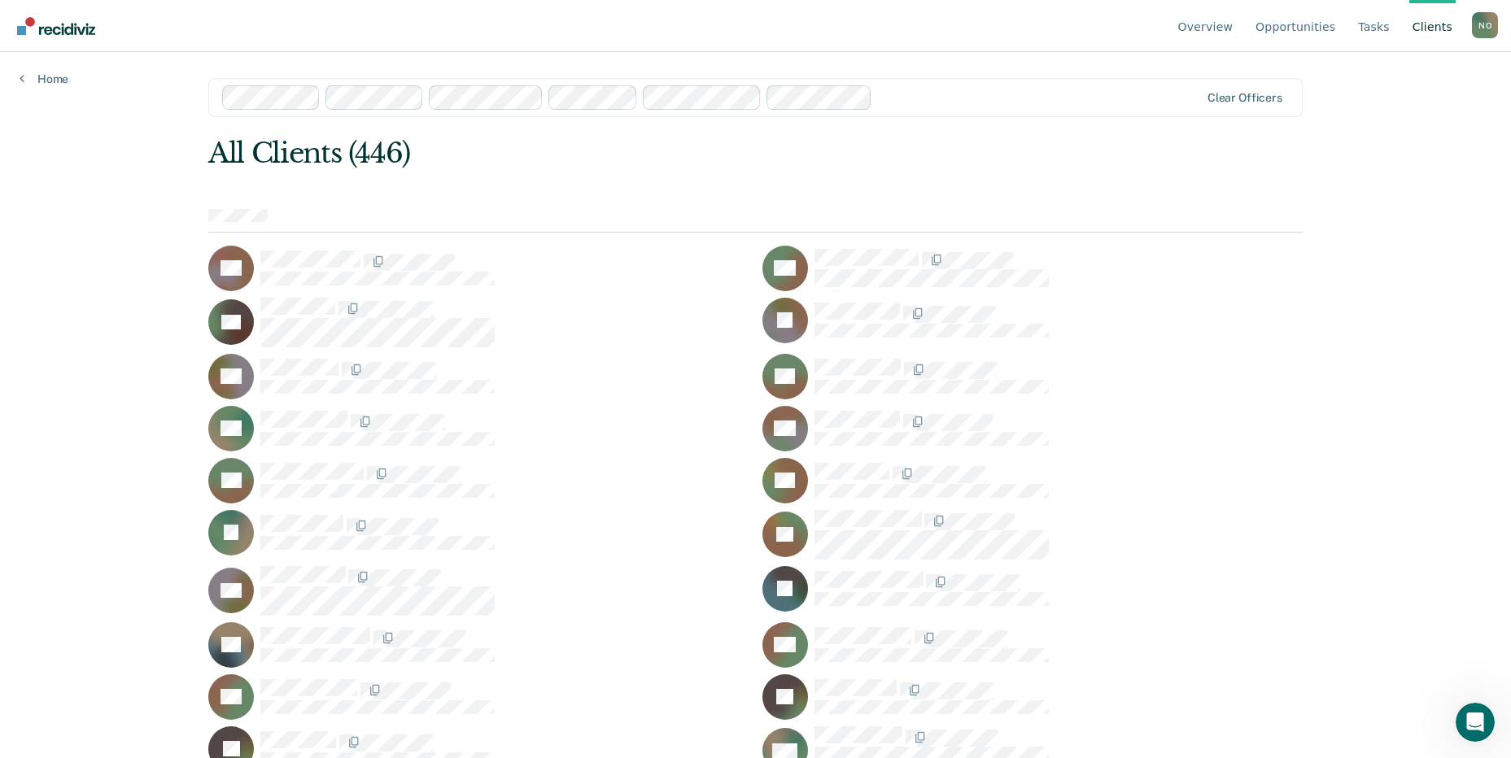
click at [1322, 204] on main "Clear officers All Clients (446) RA CA LA JB RB EC AC KC EC RC IC JC DD JF SF A…" at bounding box center [755, 385] width 1133 height 667
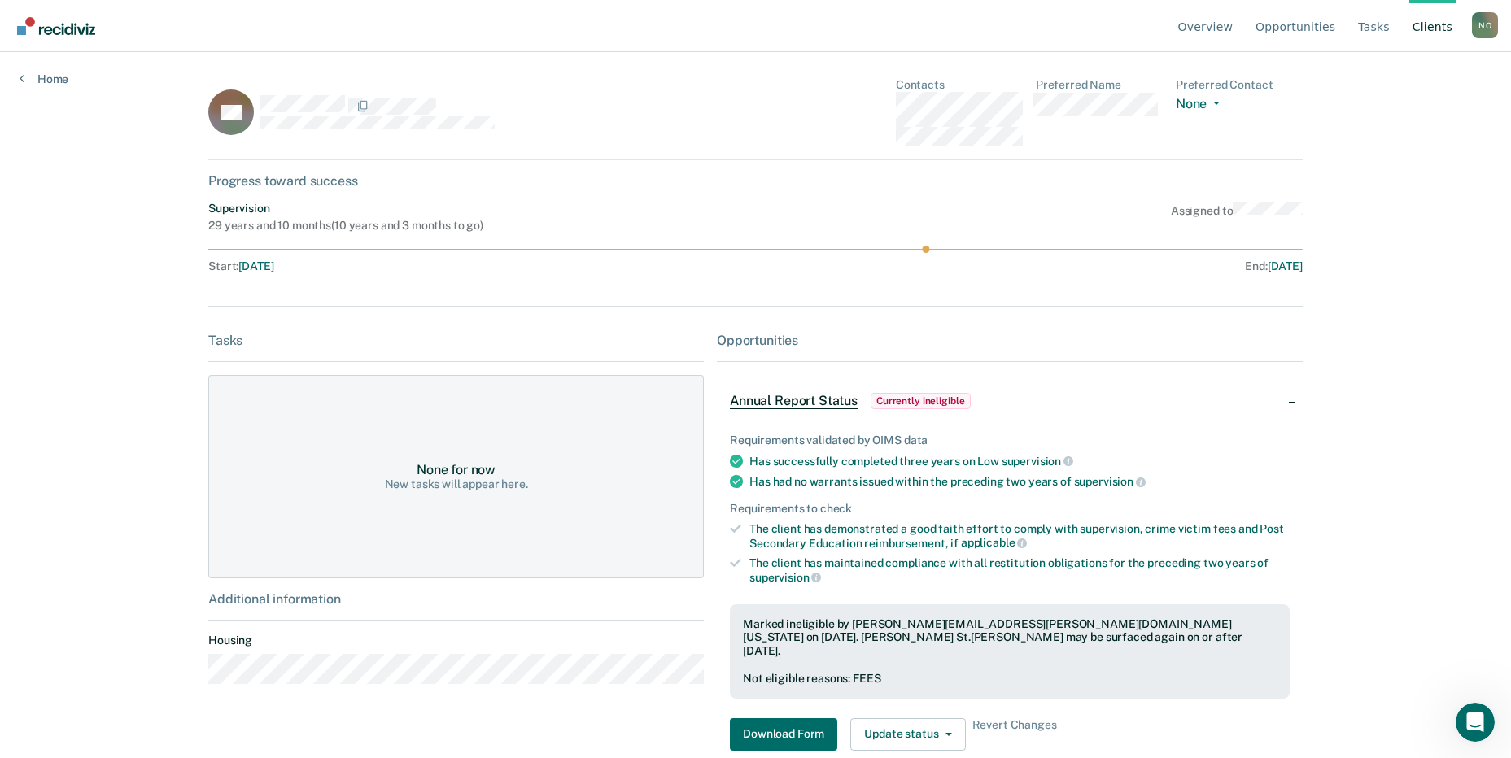
scroll to position [31, 0]
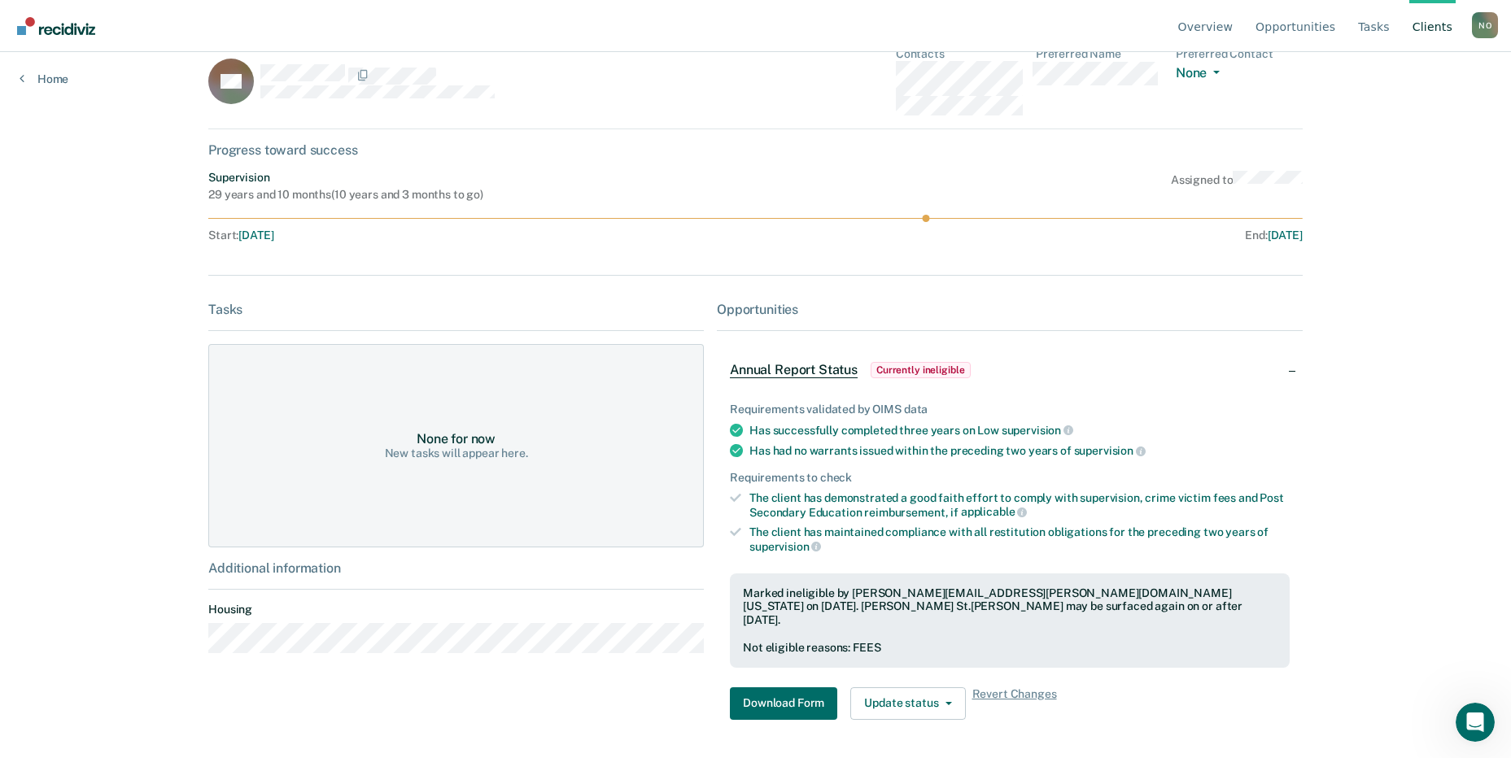
click at [820, 373] on span "Annual Report Status" at bounding box center [794, 370] width 128 height 16
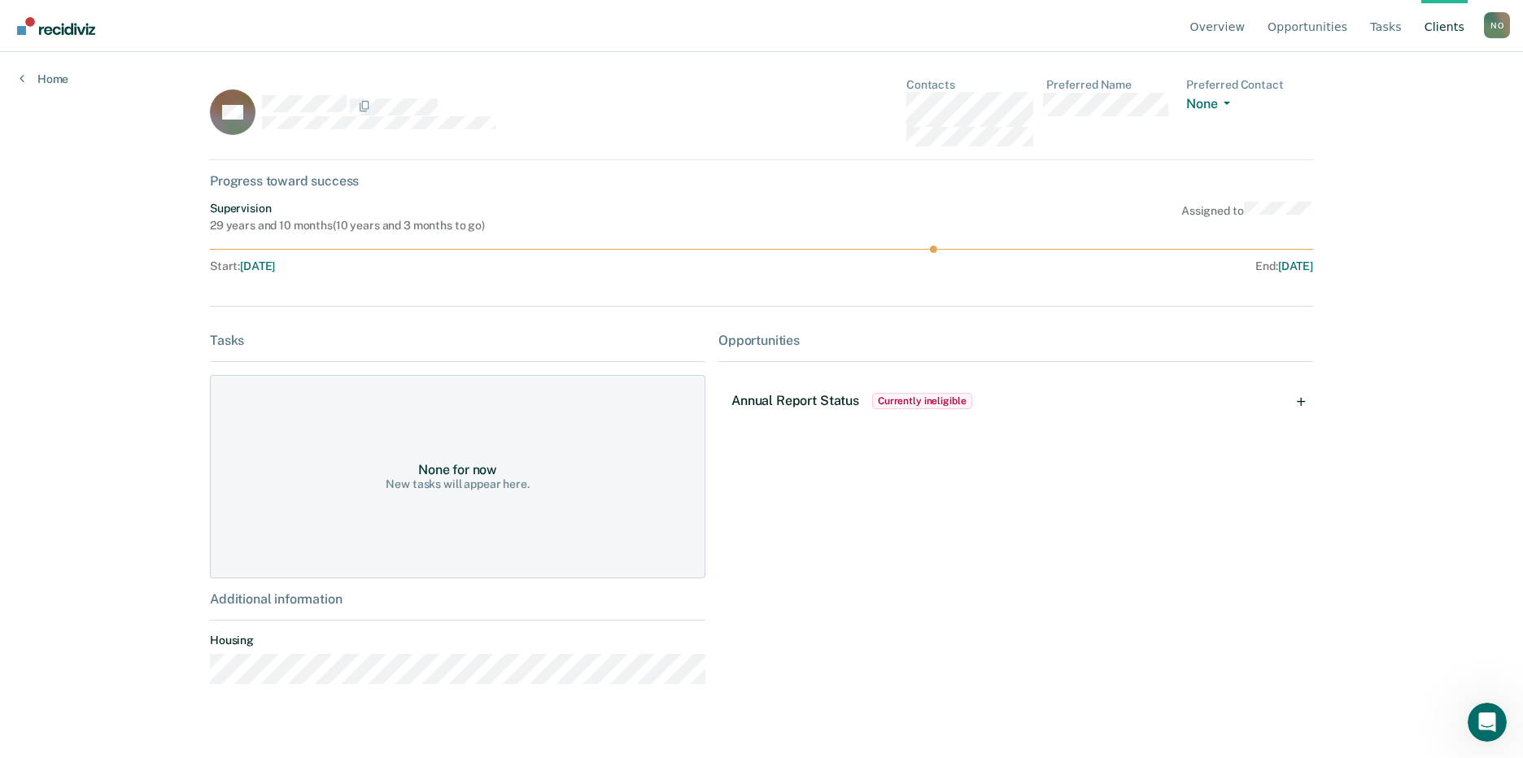
click at [806, 408] on span "Annual Report Status" at bounding box center [795, 400] width 128 height 15
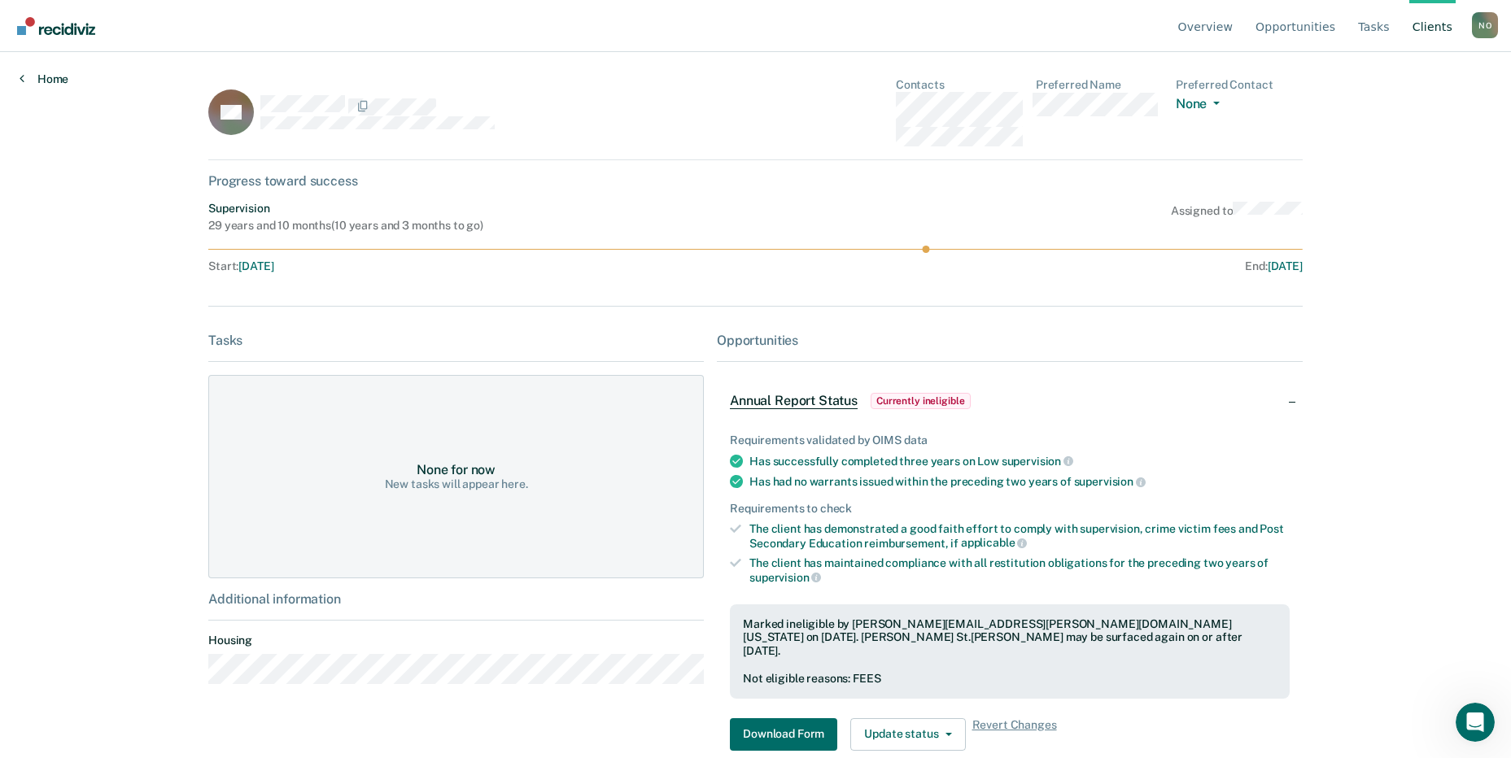
click at [57, 81] on link "Home" at bounding box center [44, 79] width 49 height 15
click at [46, 81] on link "Home" at bounding box center [44, 79] width 49 height 15
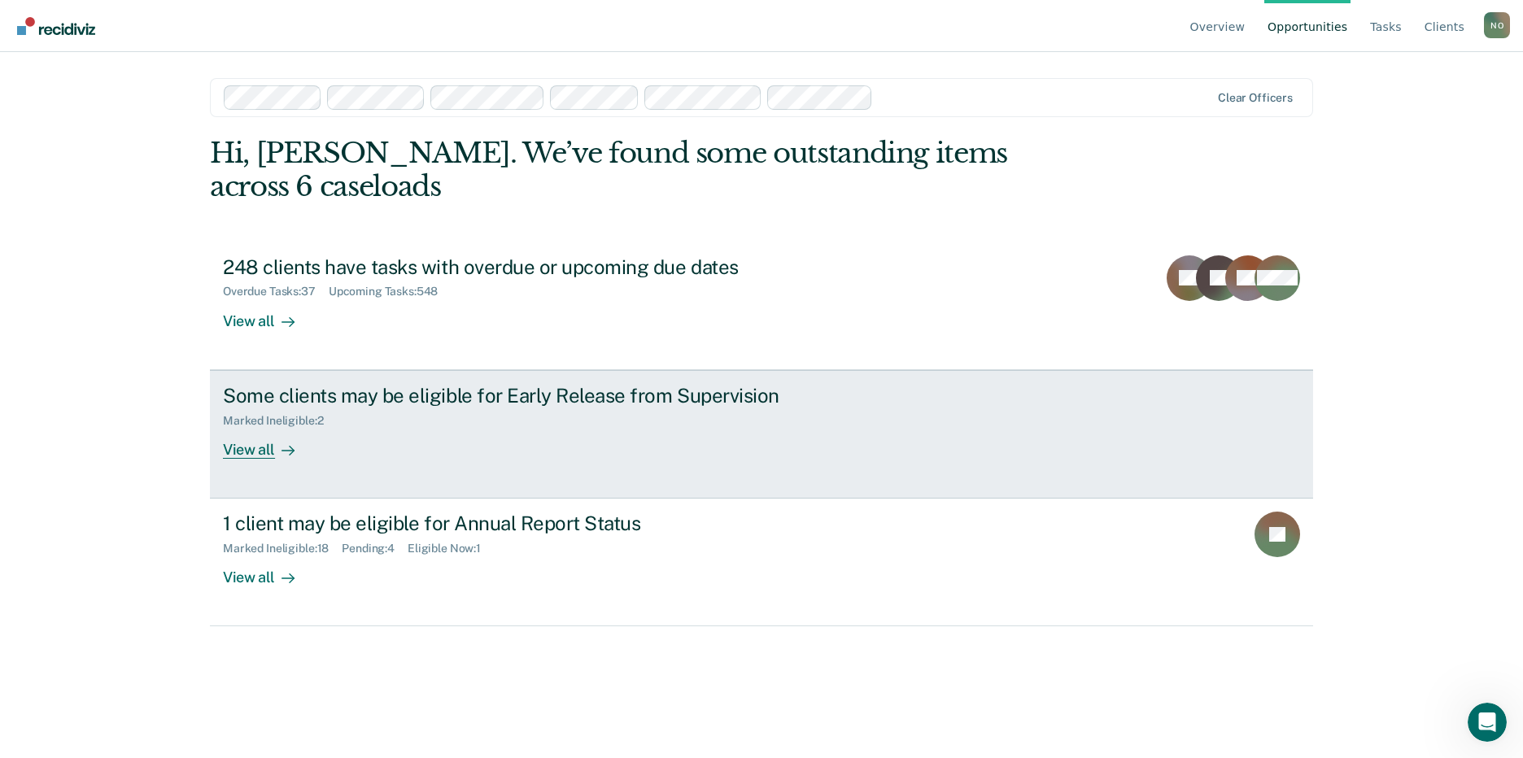
click at [657, 397] on div "Some clients may be eligible for Early Release from Supervision" at bounding box center [508, 396] width 571 height 24
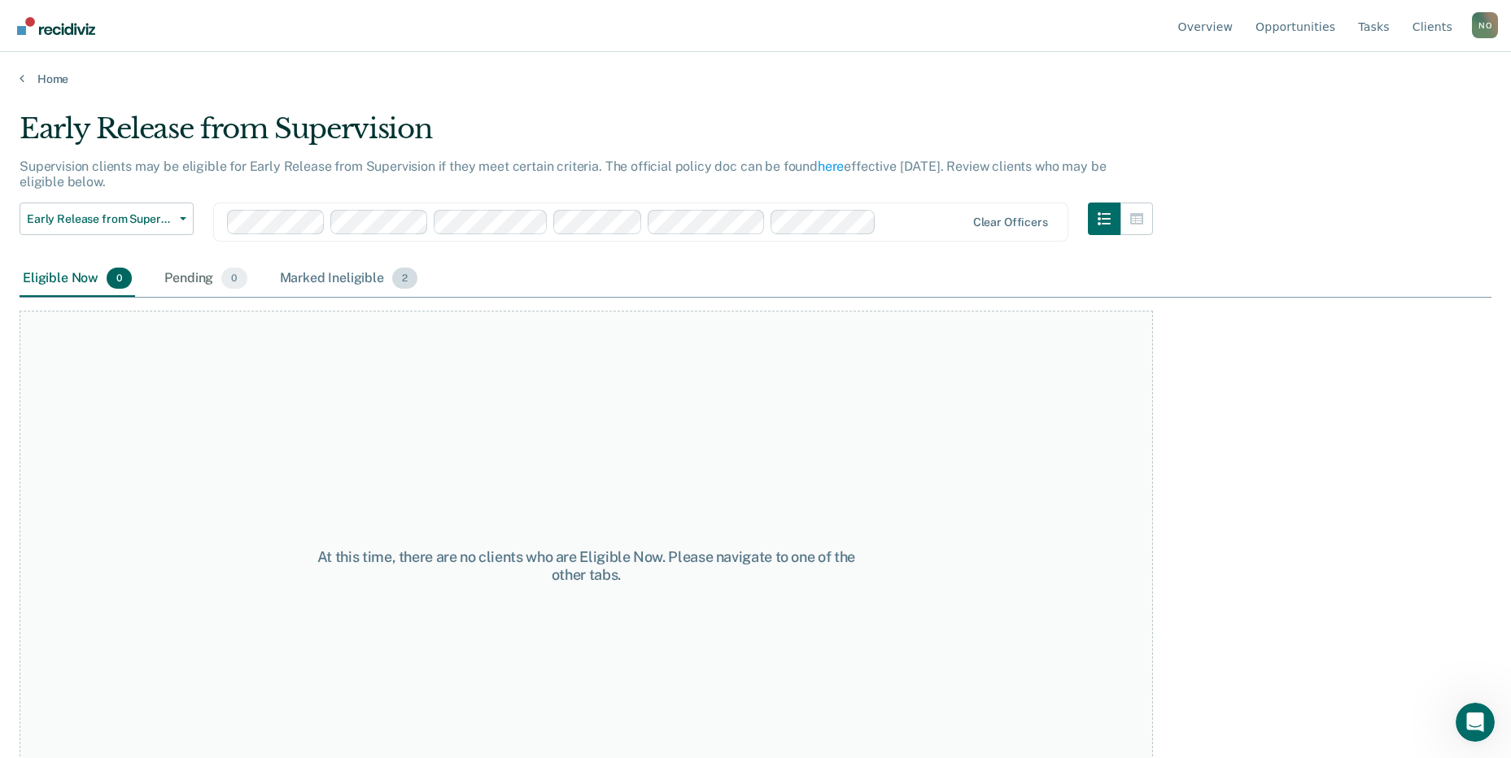
click at [297, 275] on div "Marked Ineligible 2" at bounding box center [349, 279] width 145 height 36
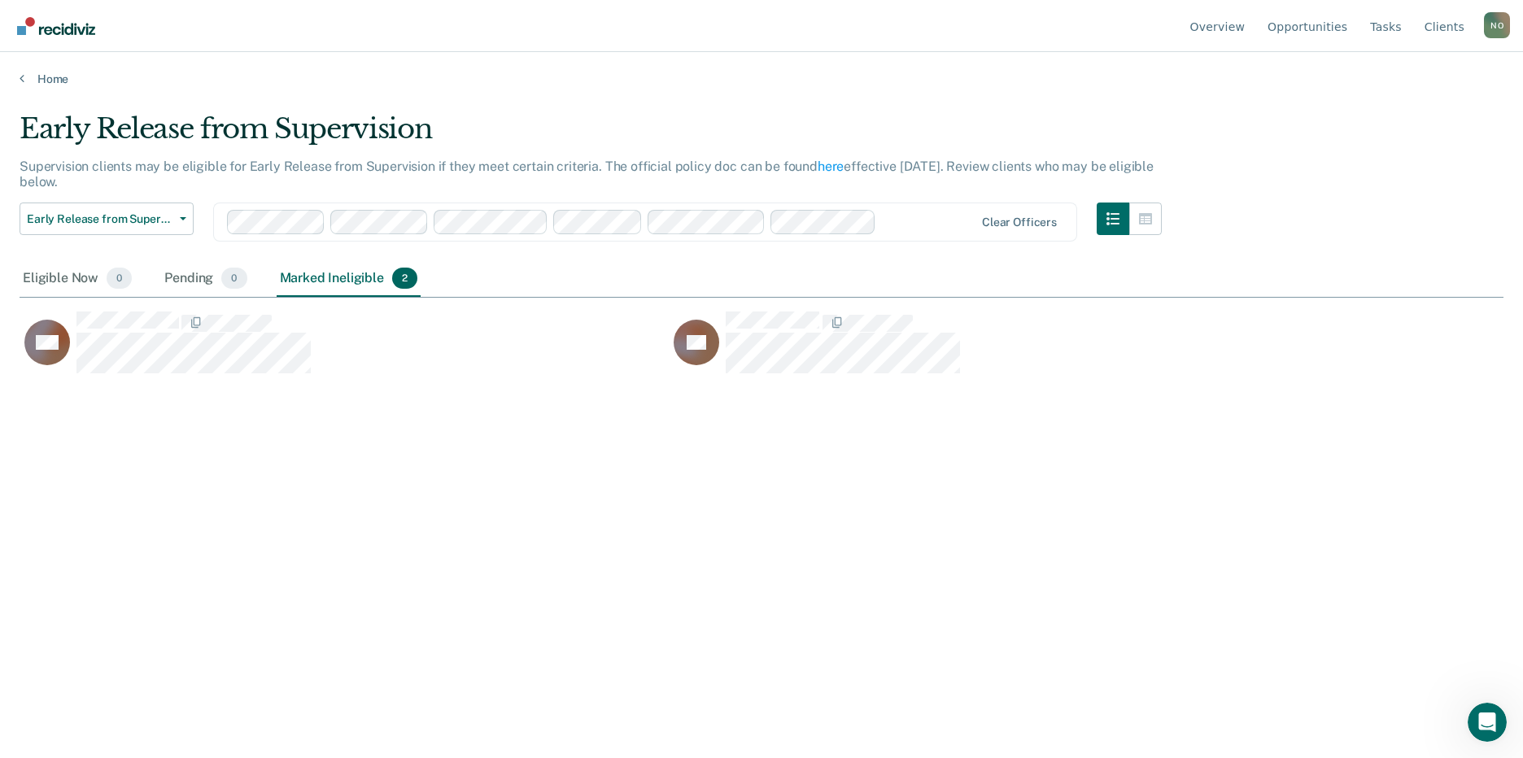
scroll to position [512, 1472]
click at [37, 85] on link "Home" at bounding box center [762, 79] width 1484 height 15
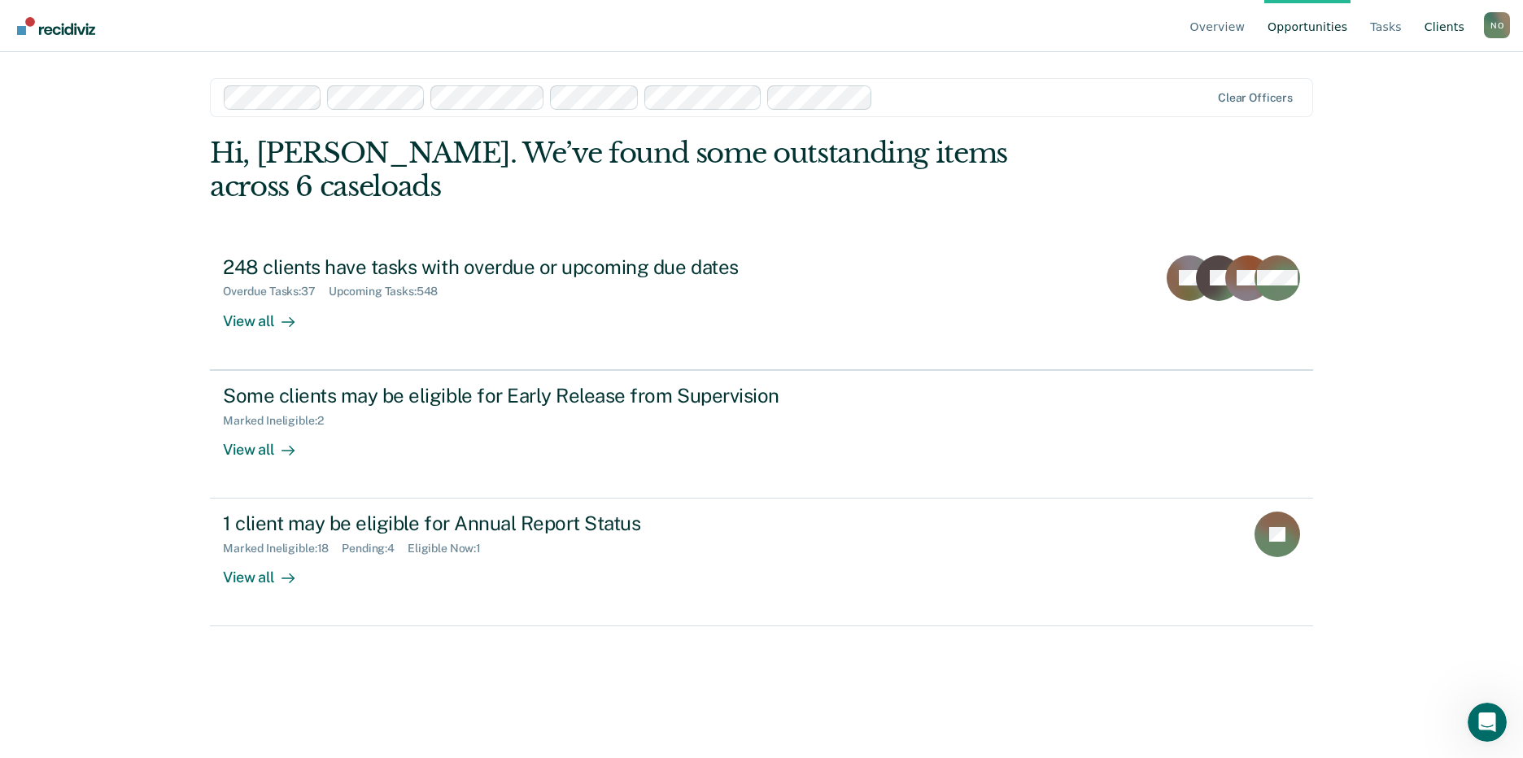
click at [1432, 26] on link "Client s" at bounding box center [1444, 26] width 46 height 52
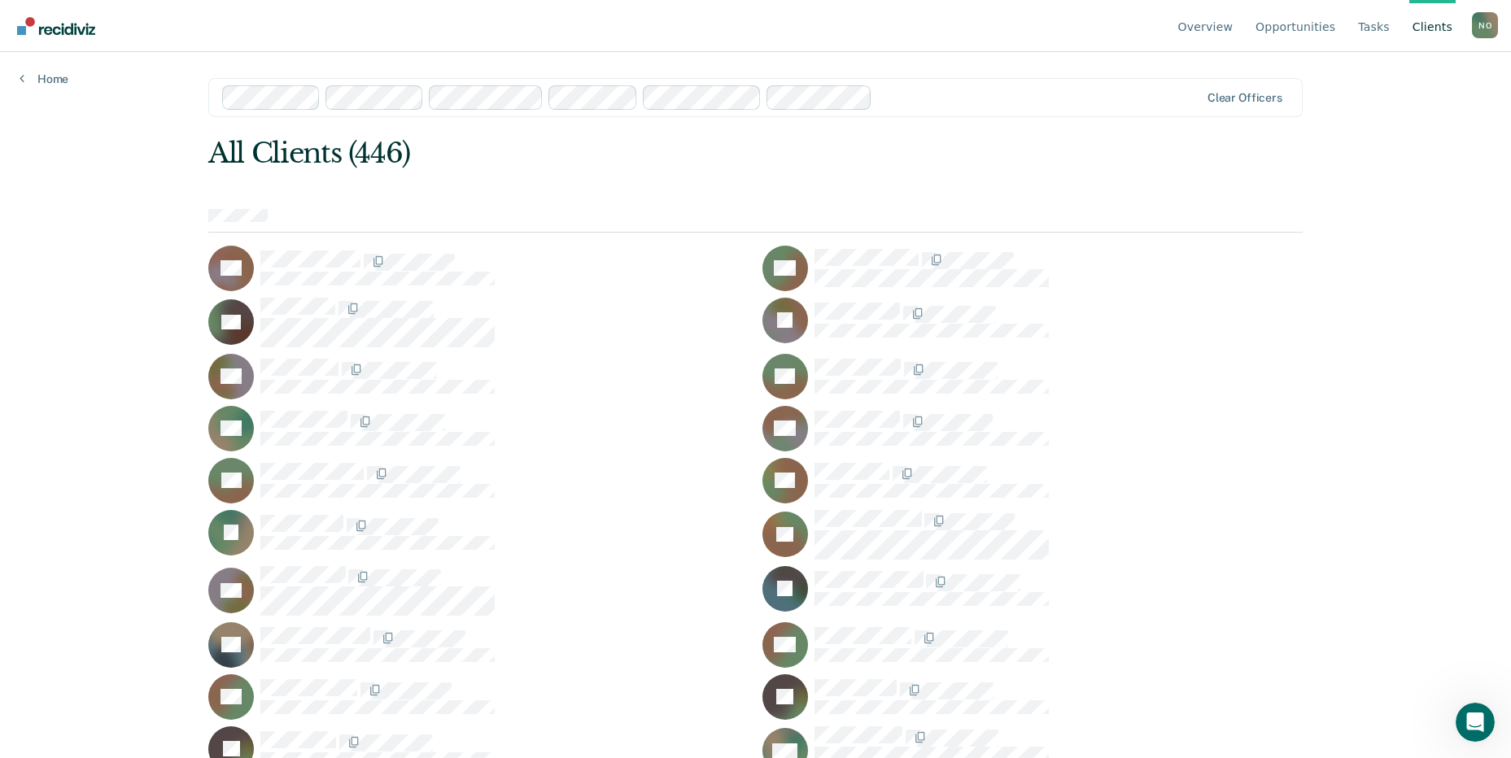
click at [1289, 308] on div at bounding box center [1058, 313] width 488 height 21
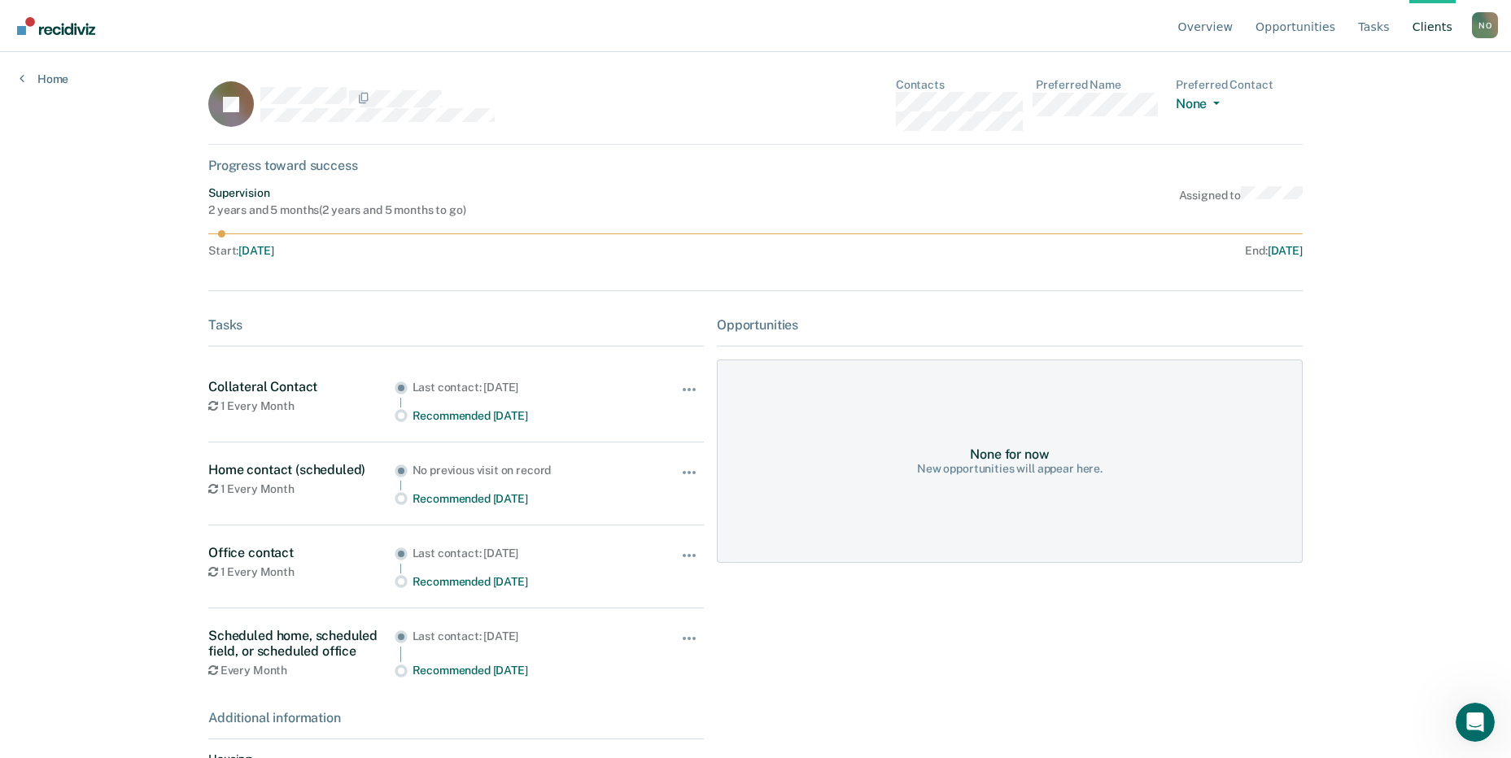
click at [52, 68] on div "Home" at bounding box center [44, 69] width 88 height 34
click at [53, 76] on link "Home" at bounding box center [44, 79] width 49 height 15
